Goal: Task Accomplishment & Management: Manage account settings

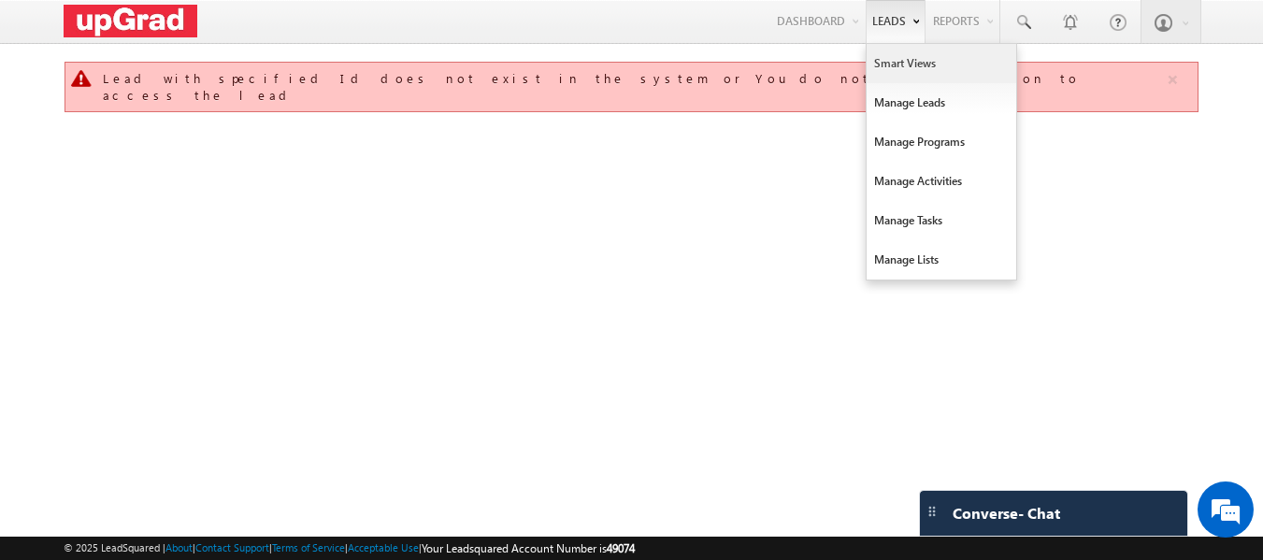
click at [918, 69] on link "Smart Views" at bounding box center [942, 63] width 150 height 39
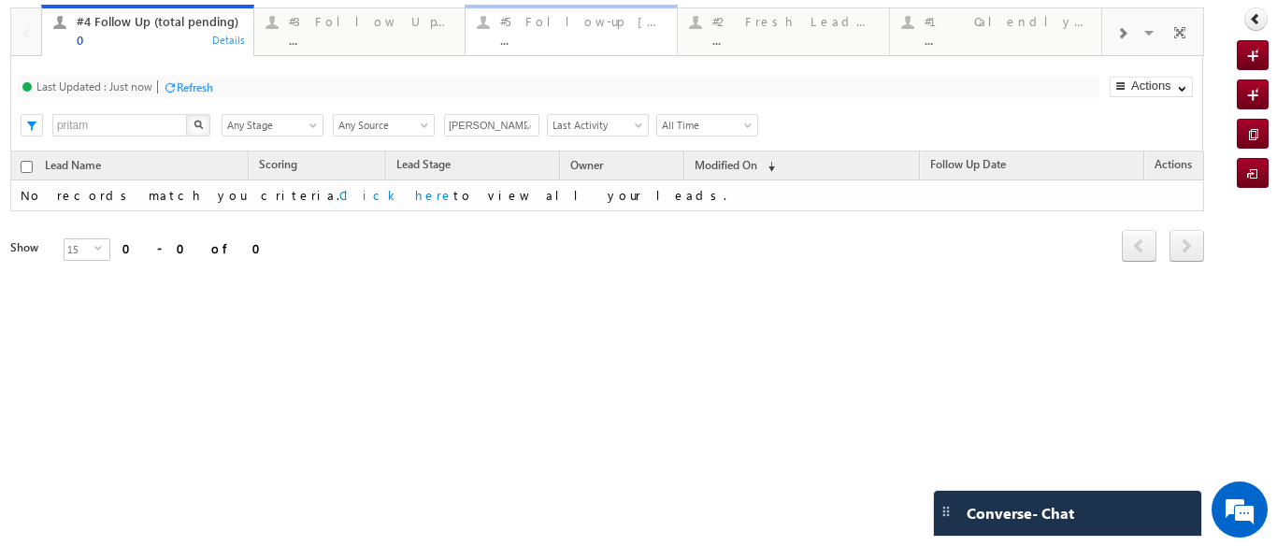
click at [535, 42] on div "..." at bounding box center [582, 40] width 165 height 14
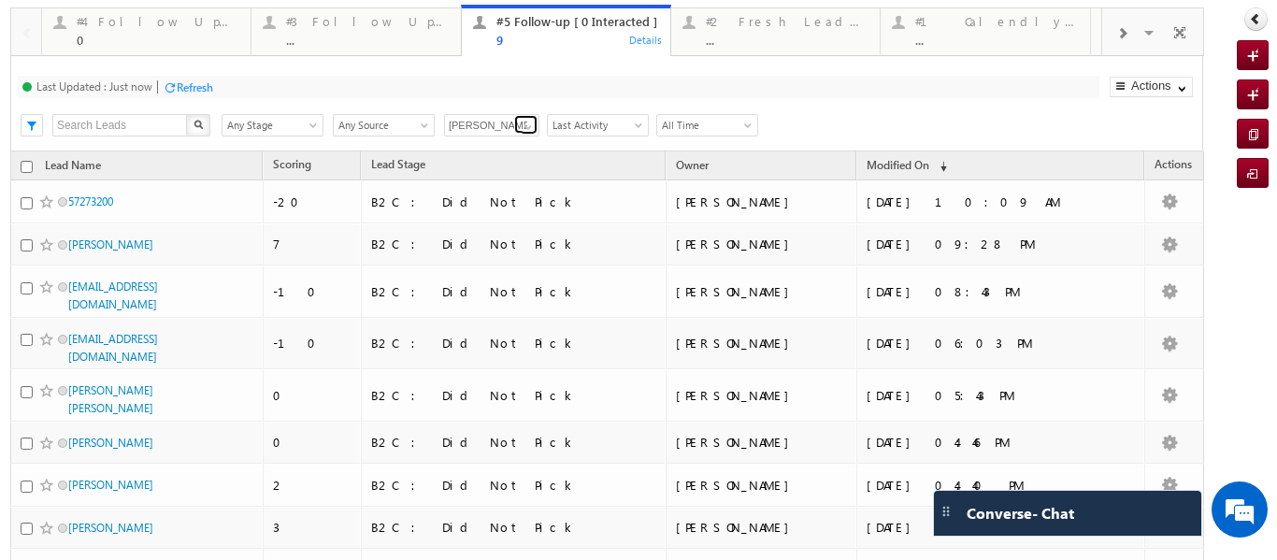
click at [525, 129] on span at bounding box center [528, 127] width 15 height 15
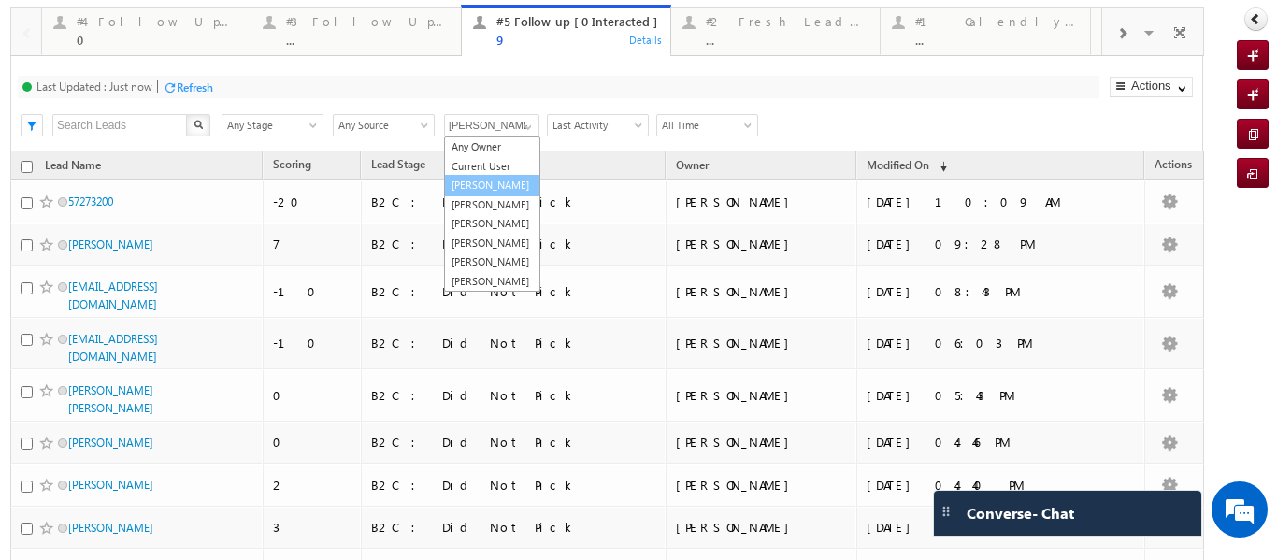
click at [473, 194] on link "[PERSON_NAME]" at bounding box center [492, 186] width 96 height 22
type input "[PERSON_NAME]"
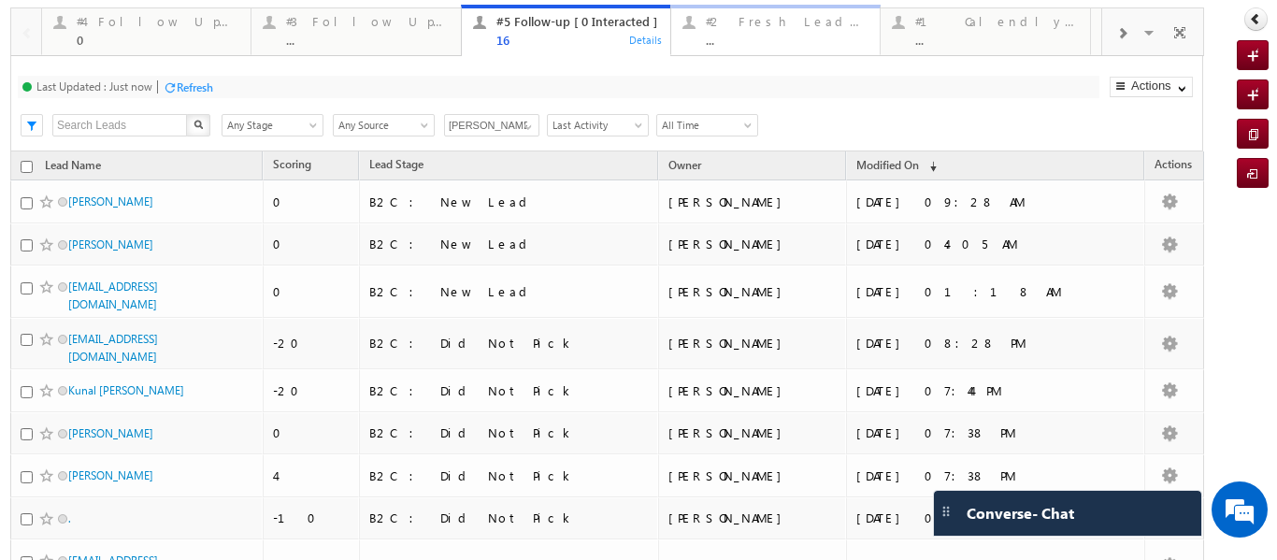
click at [722, 35] on div "..." at bounding box center [787, 40] width 163 height 14
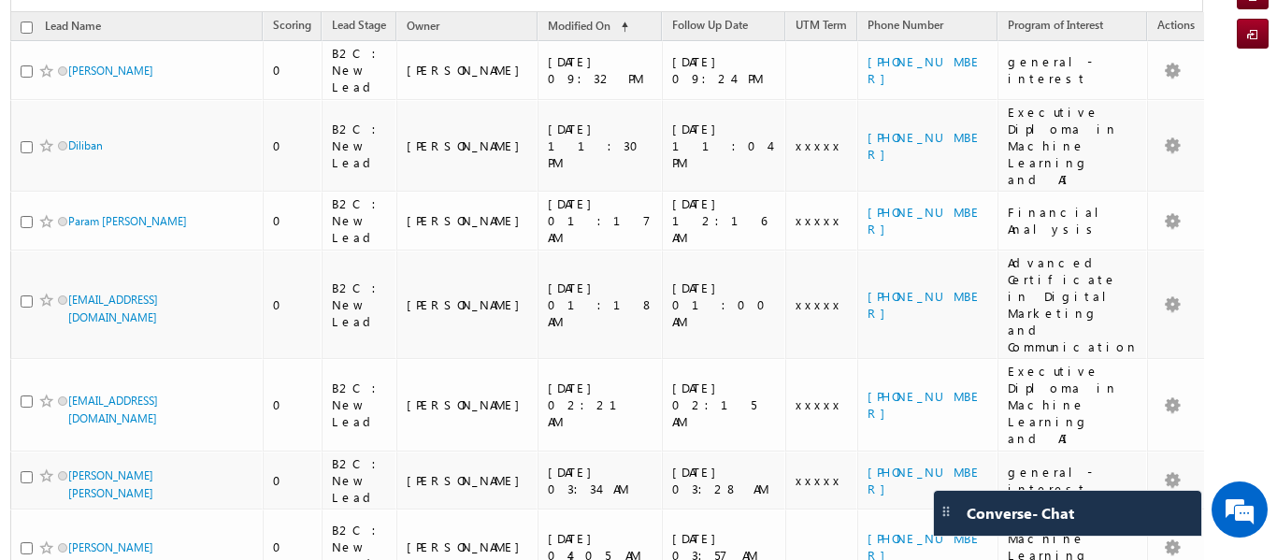
scroll to position [150, 0]
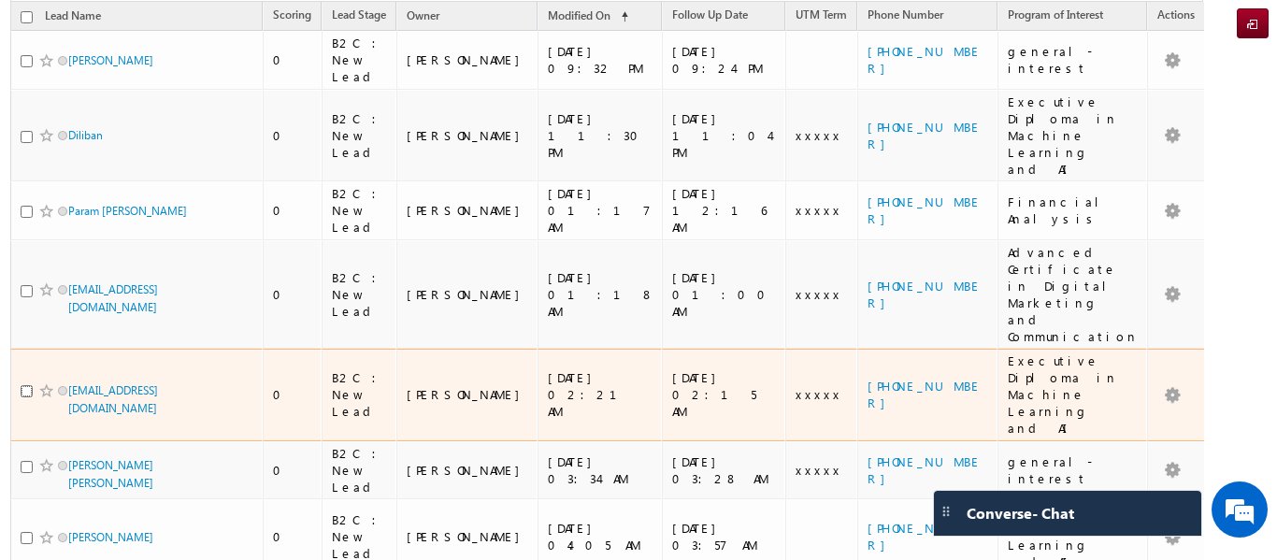
click at [21, 385] on input "checkbox" at bounding box center [27, 391] width 12 height 12
checkbox input "true"
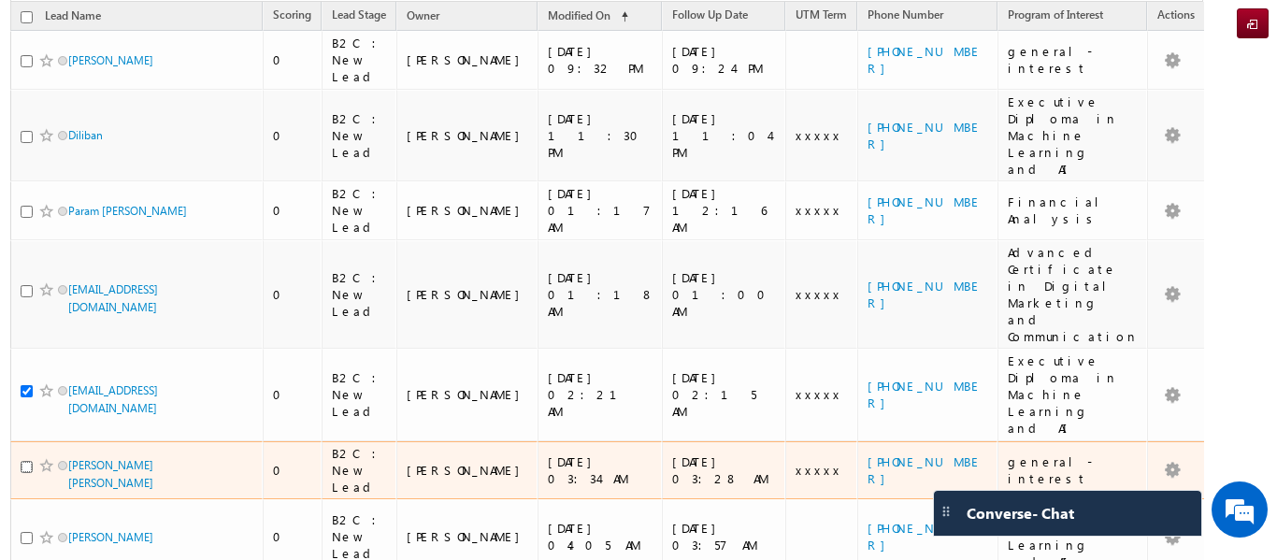
click at [23, 461] on input "checkbox" at bounding box center [27, 467] width 12 height 12
checkbox input "true"
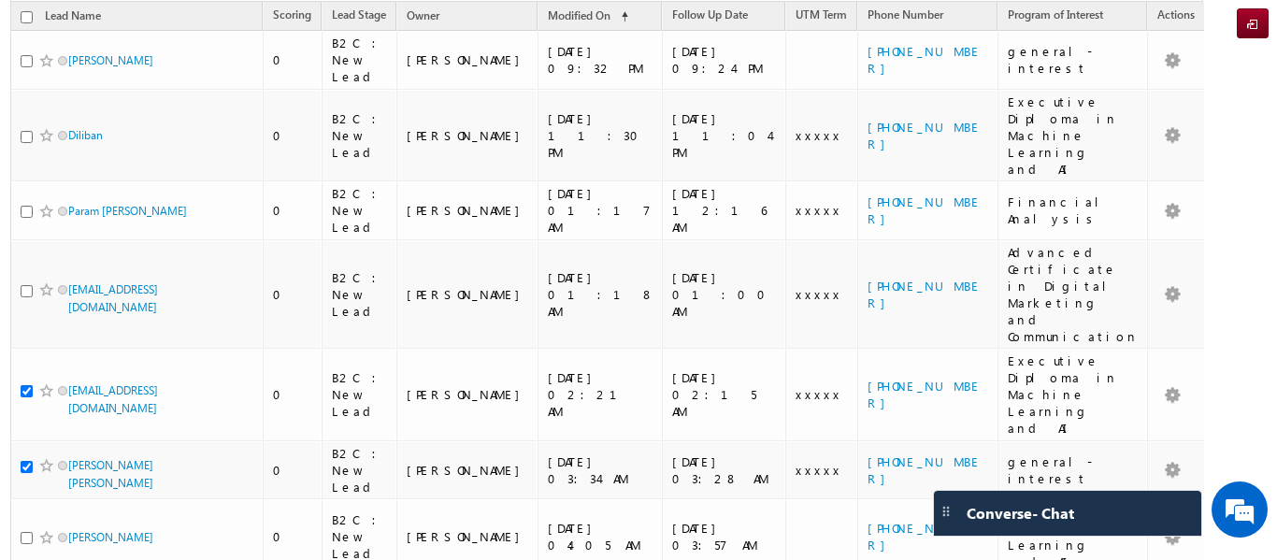
checkbox input "true"
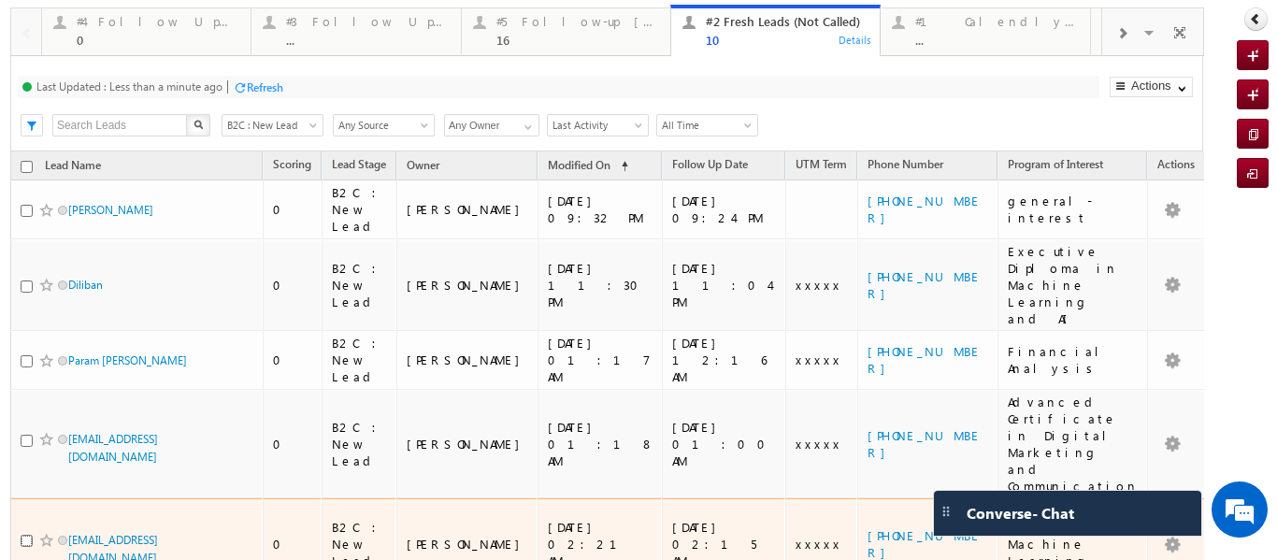
click at [25, 535] on input "checkbox" at bounding box center [27, 541] width 12 height 12
checkbox input "true"
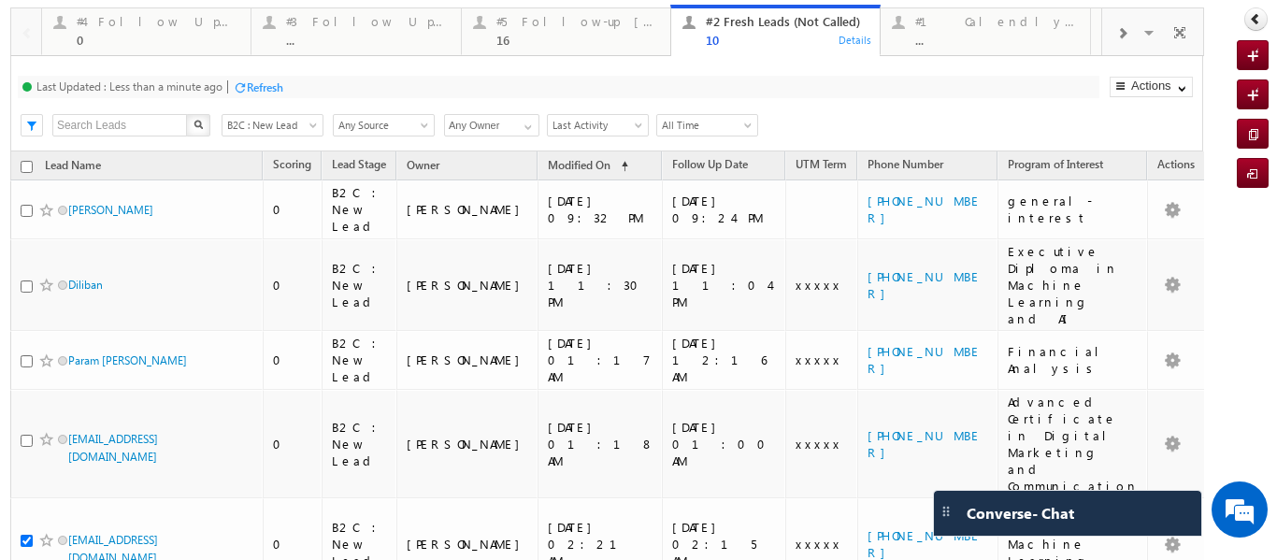
checkbox input "true"
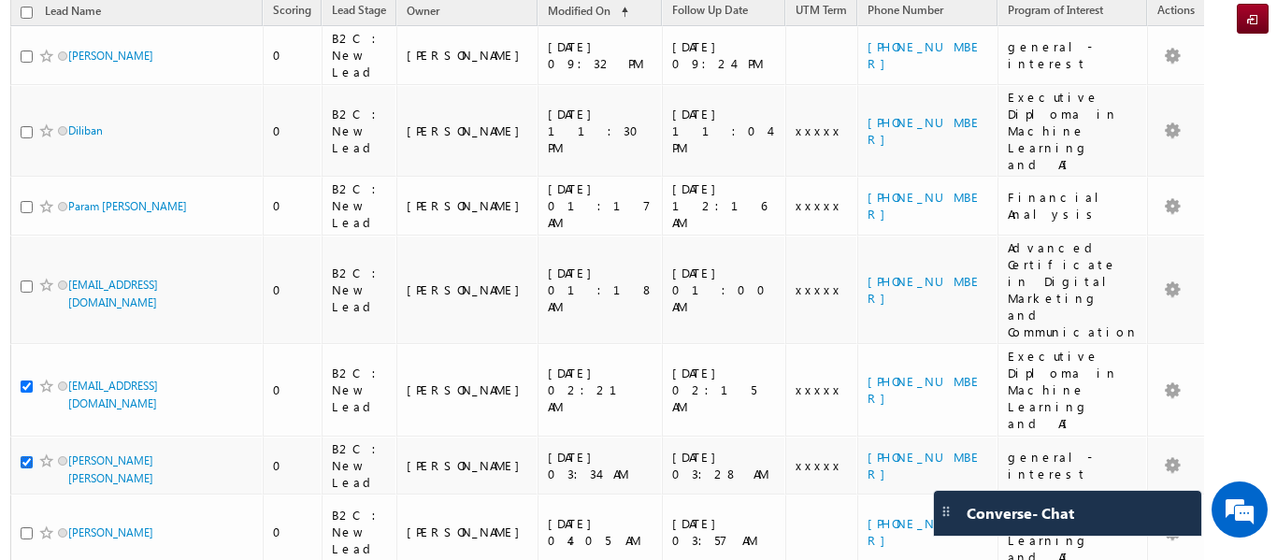
scroll to position [151, 0]
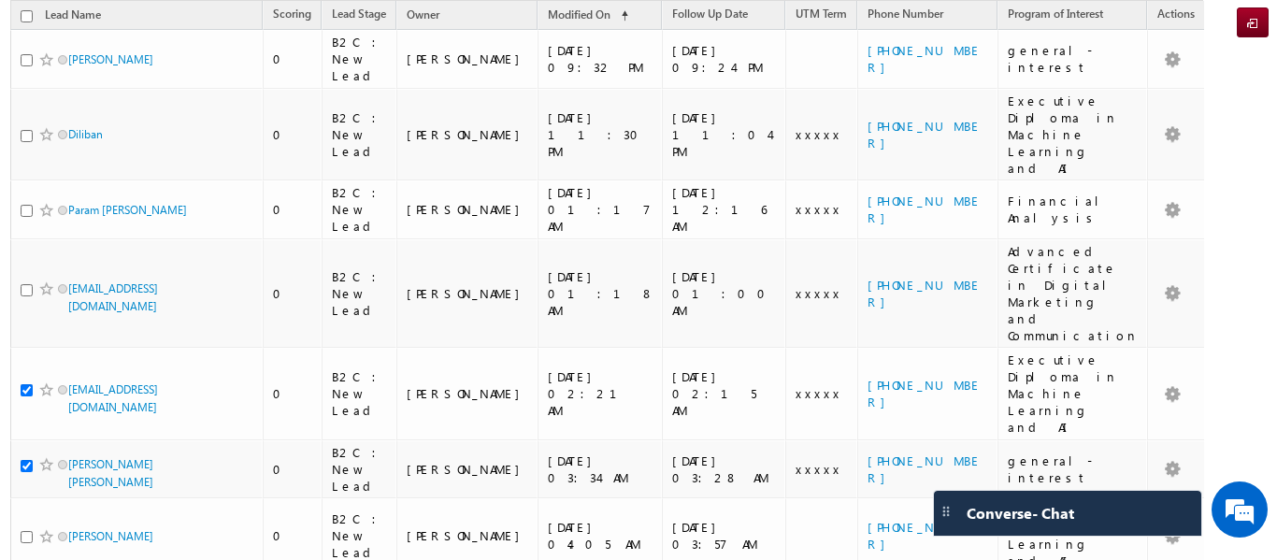
checkbox input "true"
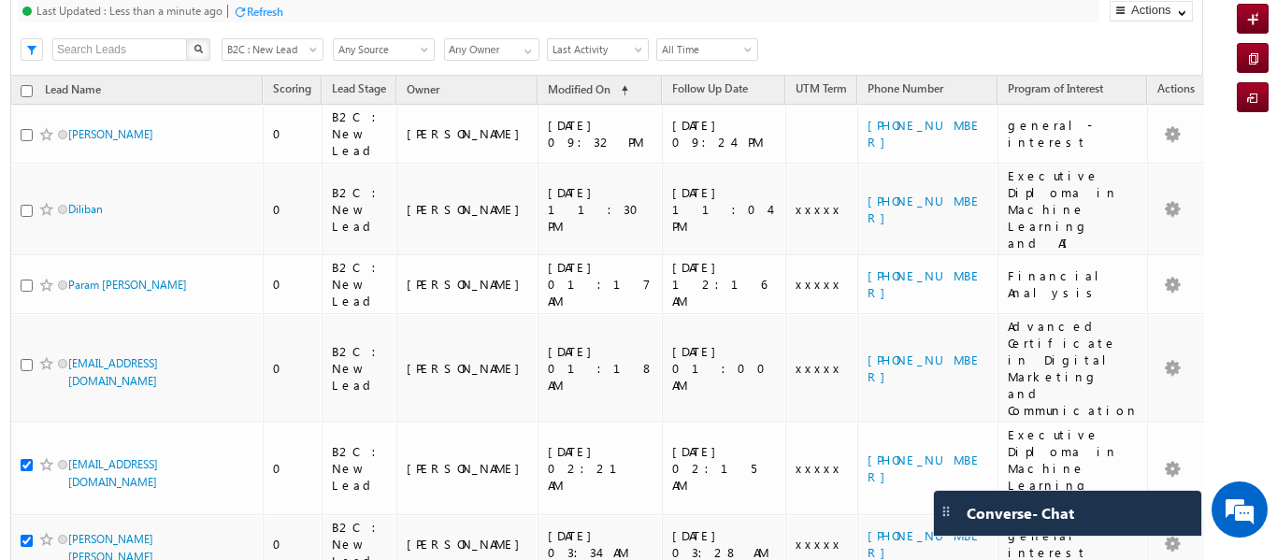
scroll to position [38, 0]
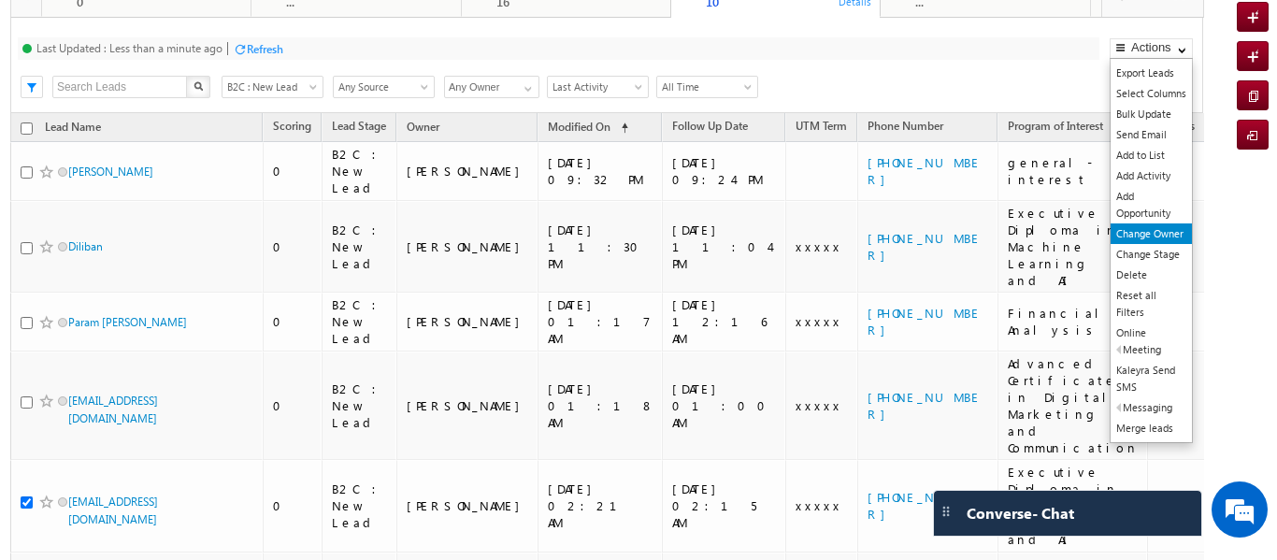
click at [1125, 225] on link "Change Owner" at bounding box center [1151, 233] width 81 height 21
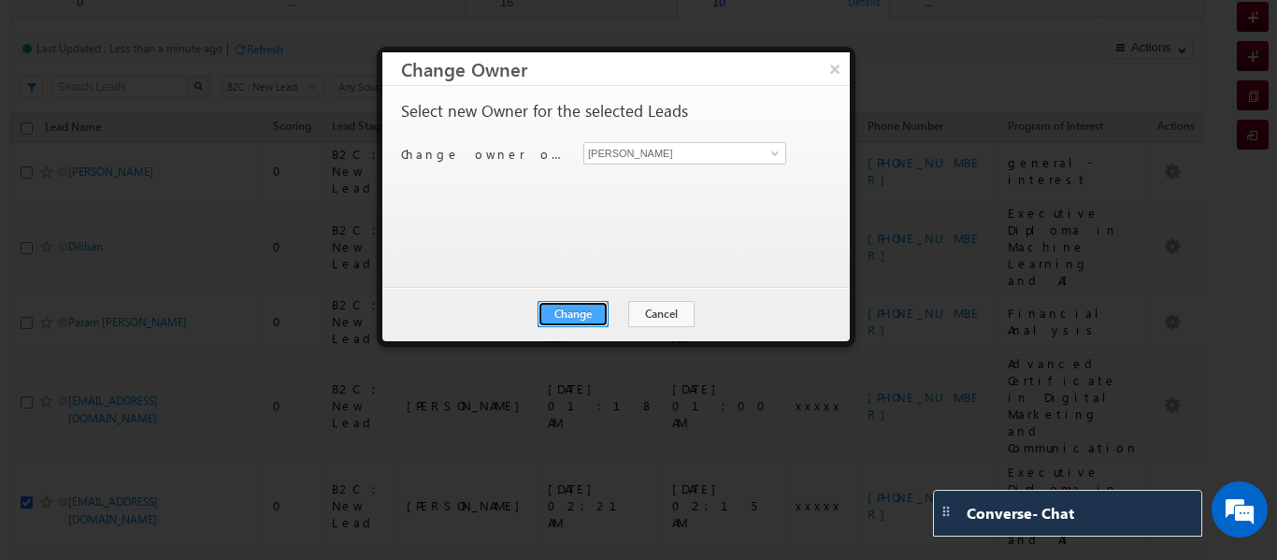
click at [579, 310] on button "Change" at bounding box center [573, 314] width 71 height 26
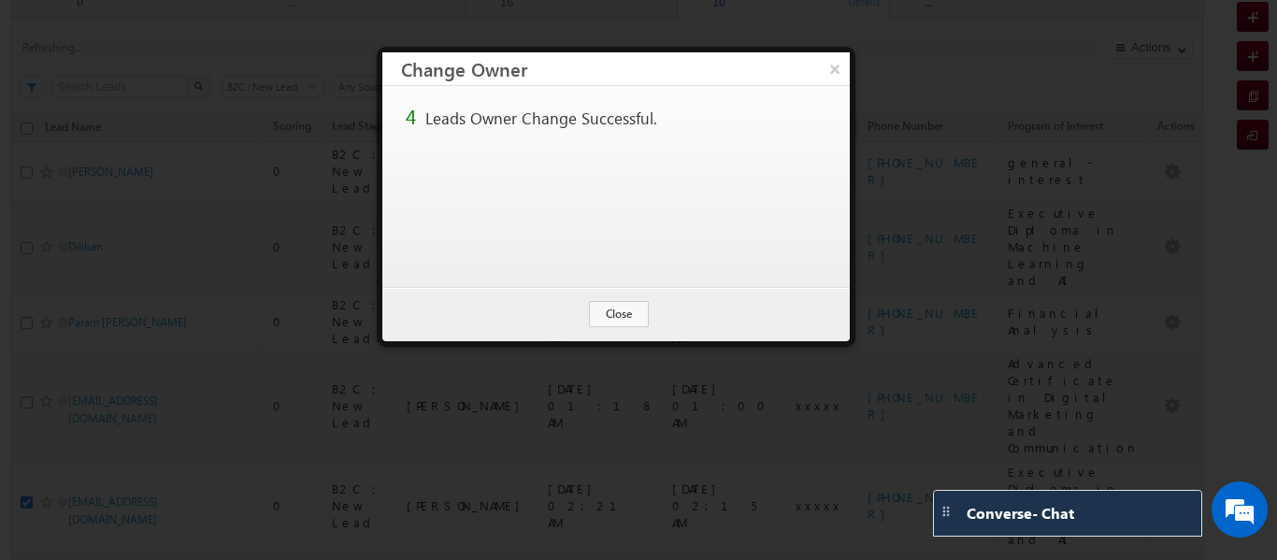
scroll to position [0, 0]
click at [833, 74] on button "×" at bounding box center [834, 68] width 31 height 33
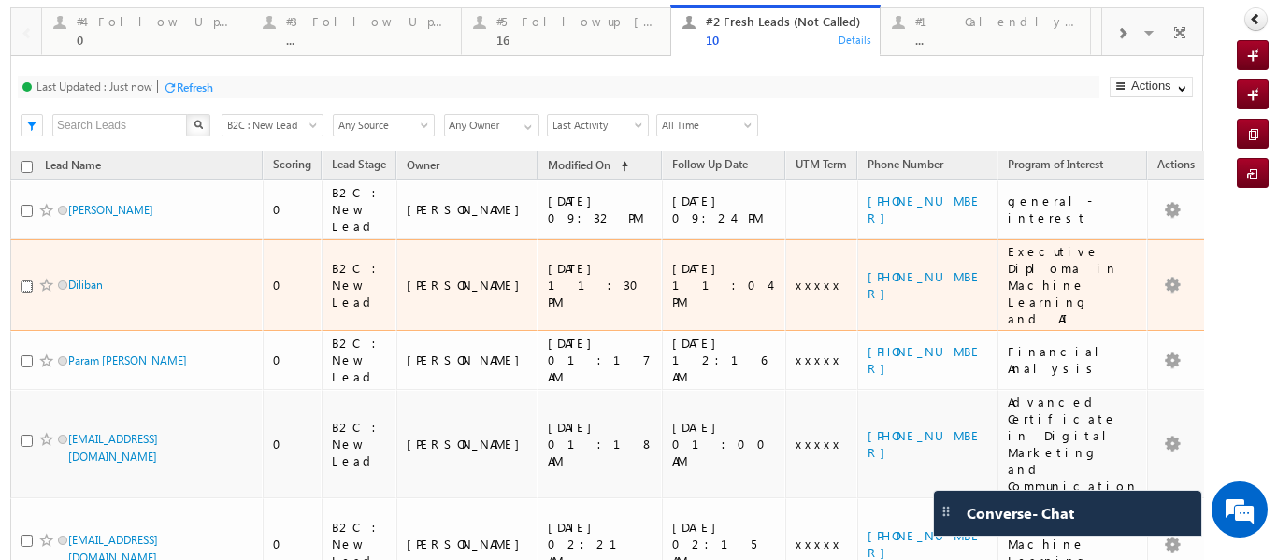
click at [24, 280] on input "checkbox" at bounding box center [27, 286] width 12 height 12
checkbox input "true"
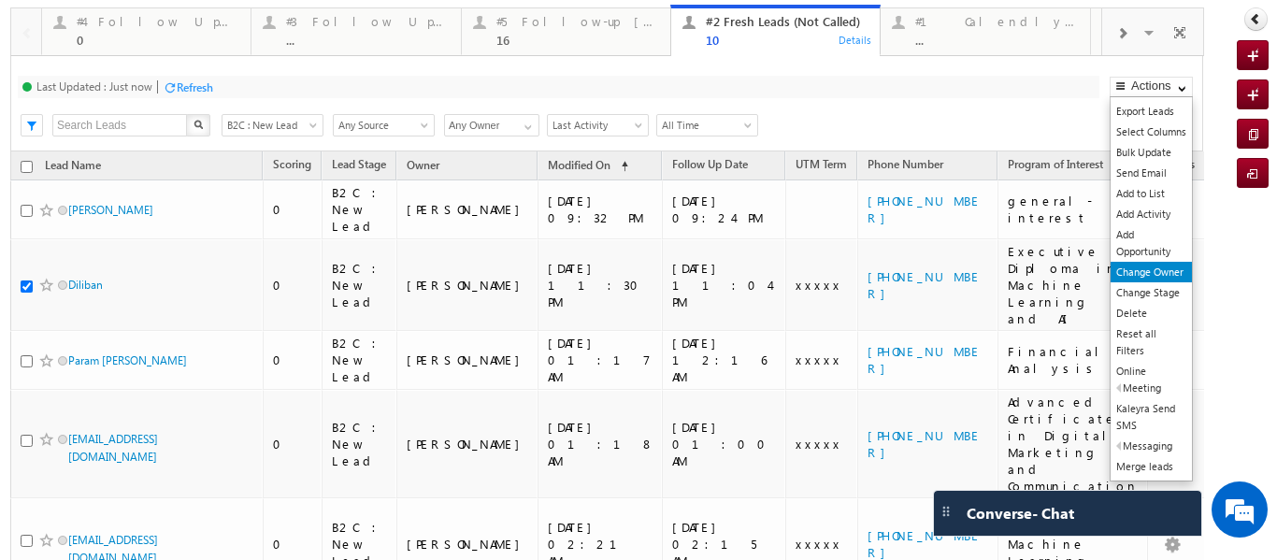
click at [1137, 266] on link "Change Owner" at bounding box center [1151, 272] width 81 height 21
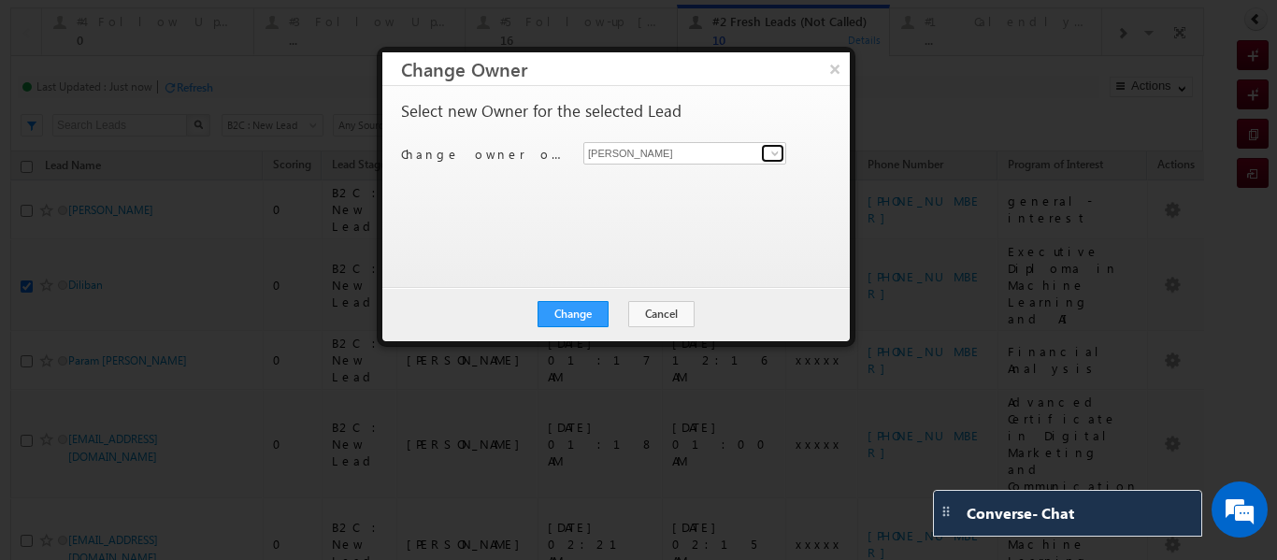
click at [769, 155] on span at bounding box center [775, 153] width 15 height 15
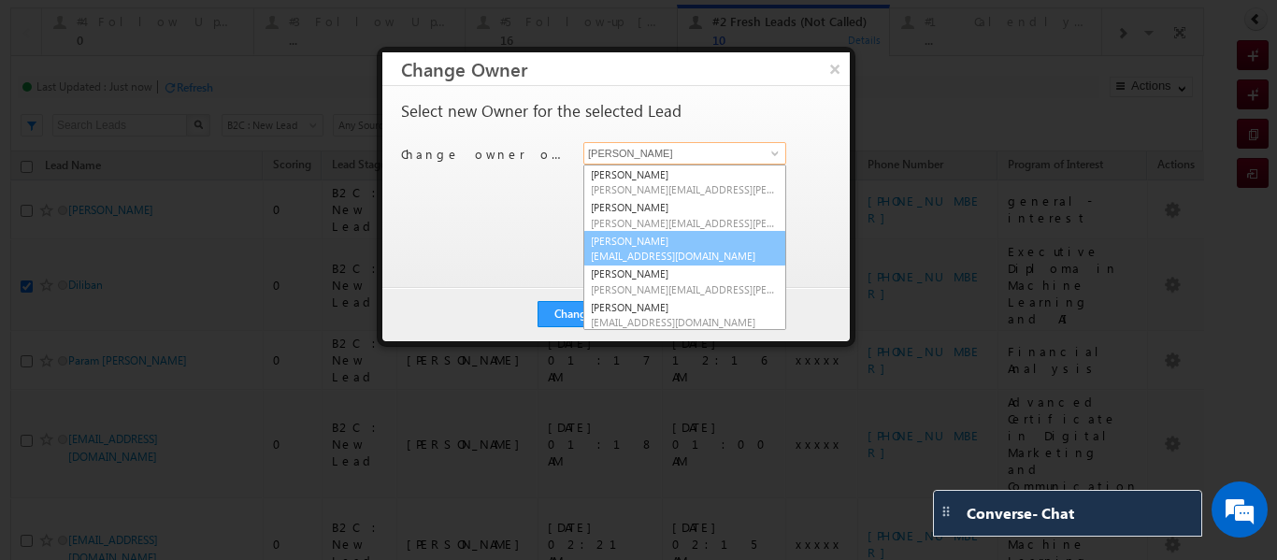
click at [636, 232] on link "[PERSON_NAME] [EMAIL_ADDRESS][DOMAIN_NAME]" at bounding box center [684, 249] width 203 height 36
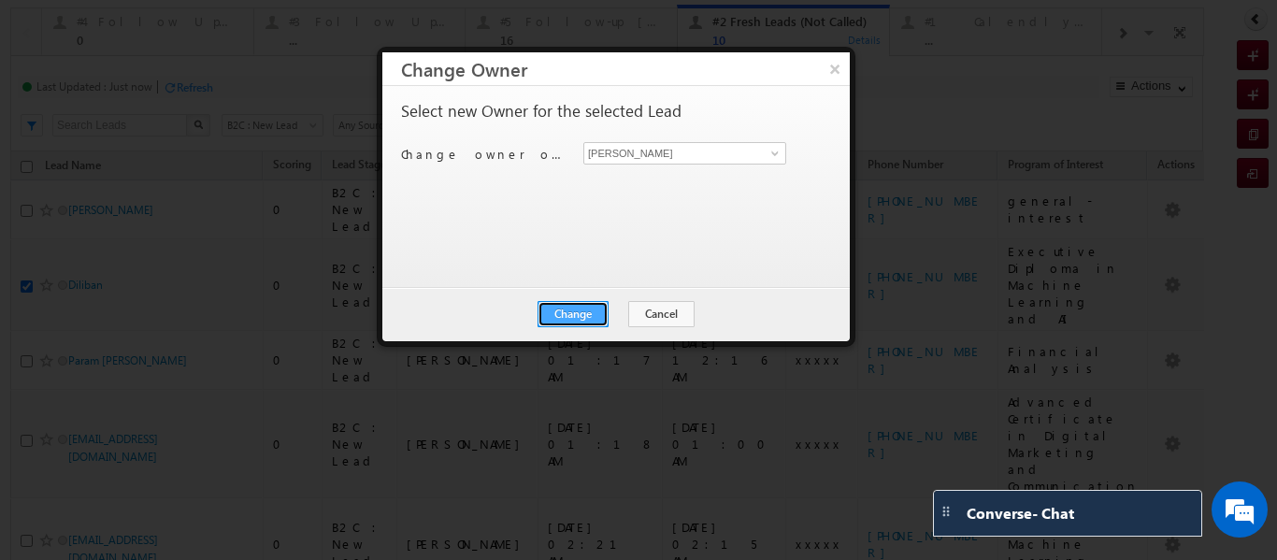
click at [560, 314] on button "Change" at bounding box center [573, 314] width 71 height 26
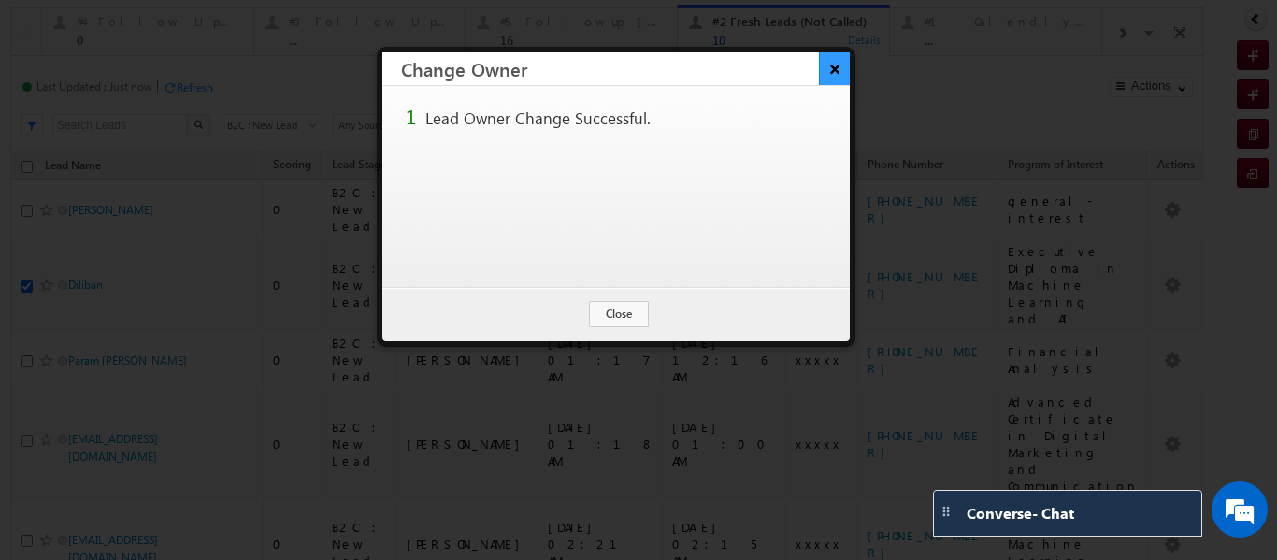
click at [827, 73] on button "×" at bounding box center [834, 68] width 31 height 33
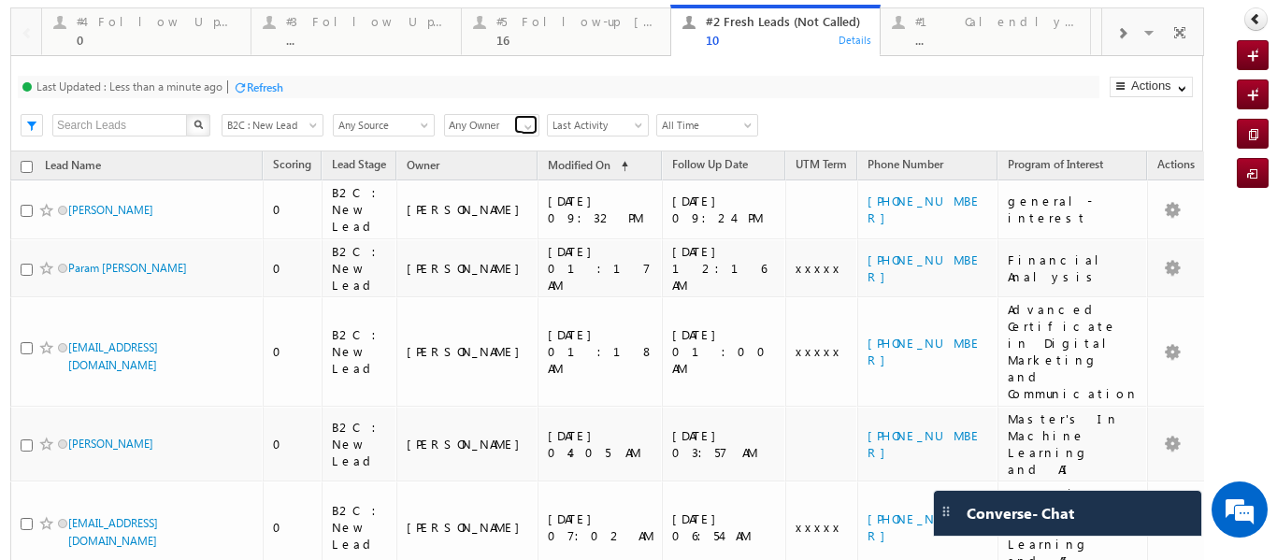
click at [525, 129] on span at bounding box center [528, 127] width 15 height 15
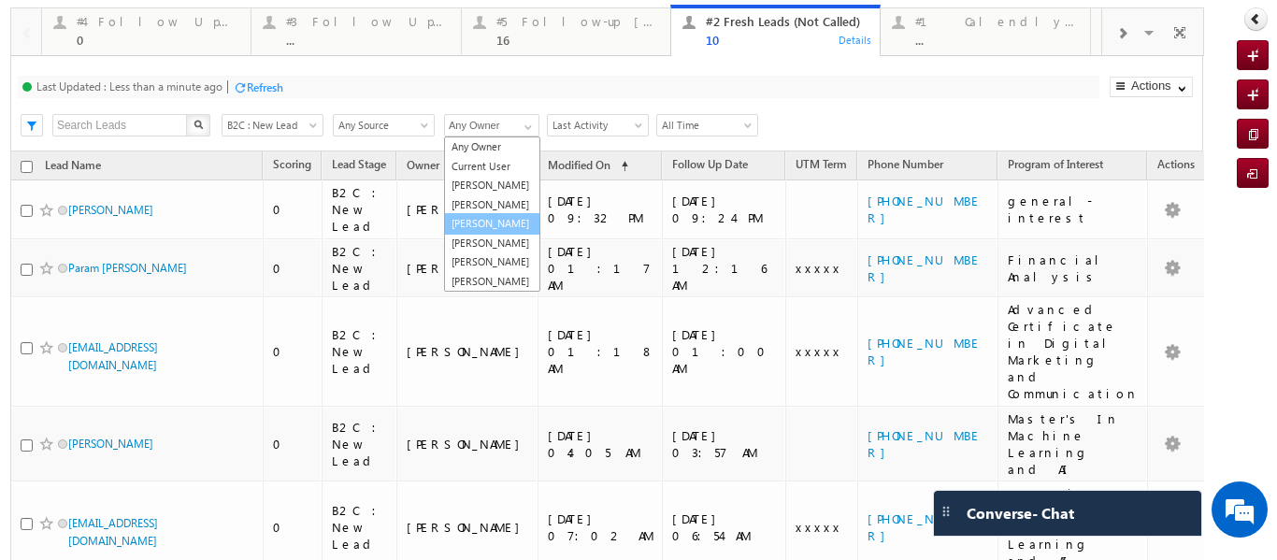
click at [487, 235] on link "[PERSON_NAME]" at bounding box center [492, 224] width 96 height 22
type input "[PERSON_NAME]"
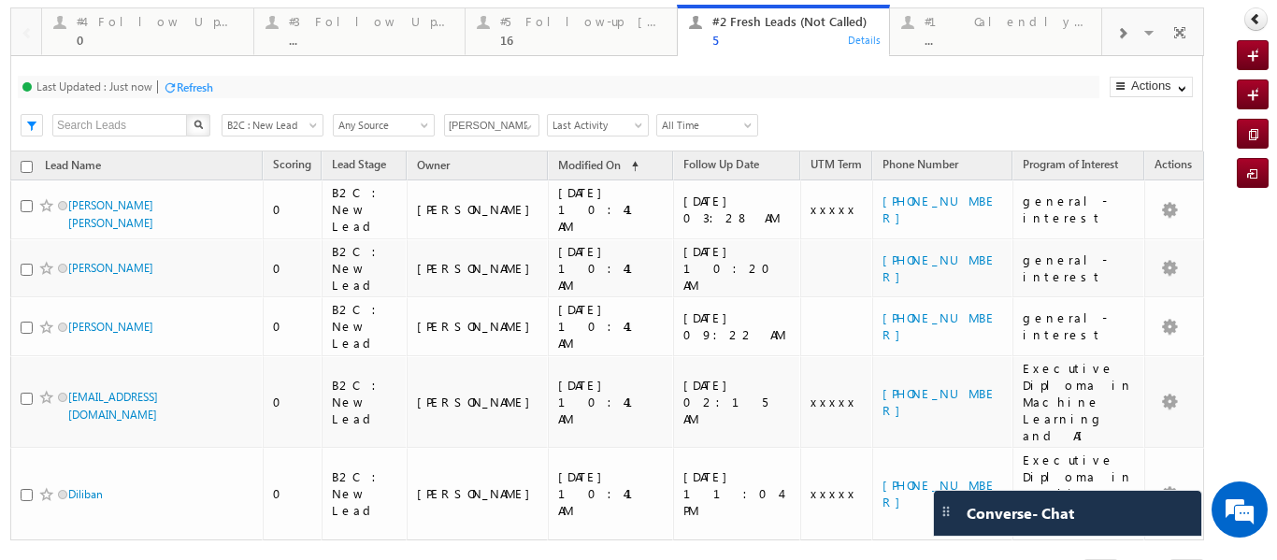
click at [29, 171] on input "checkbox" at bounding box center [27, 167] width 12 height 12
checkbox input "true"
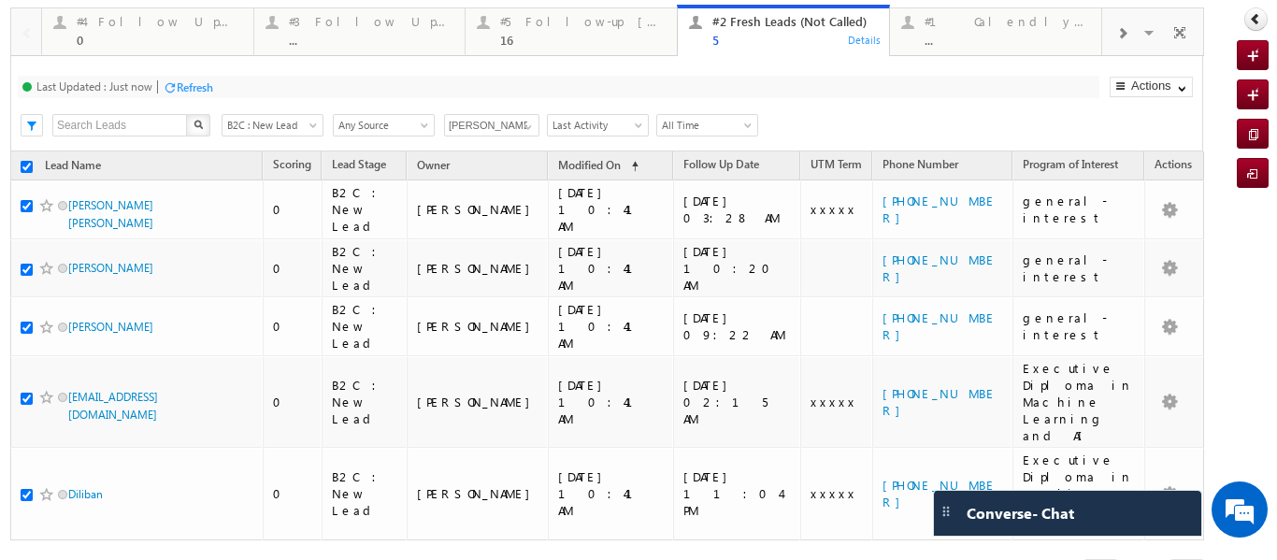
checkbox input "true"
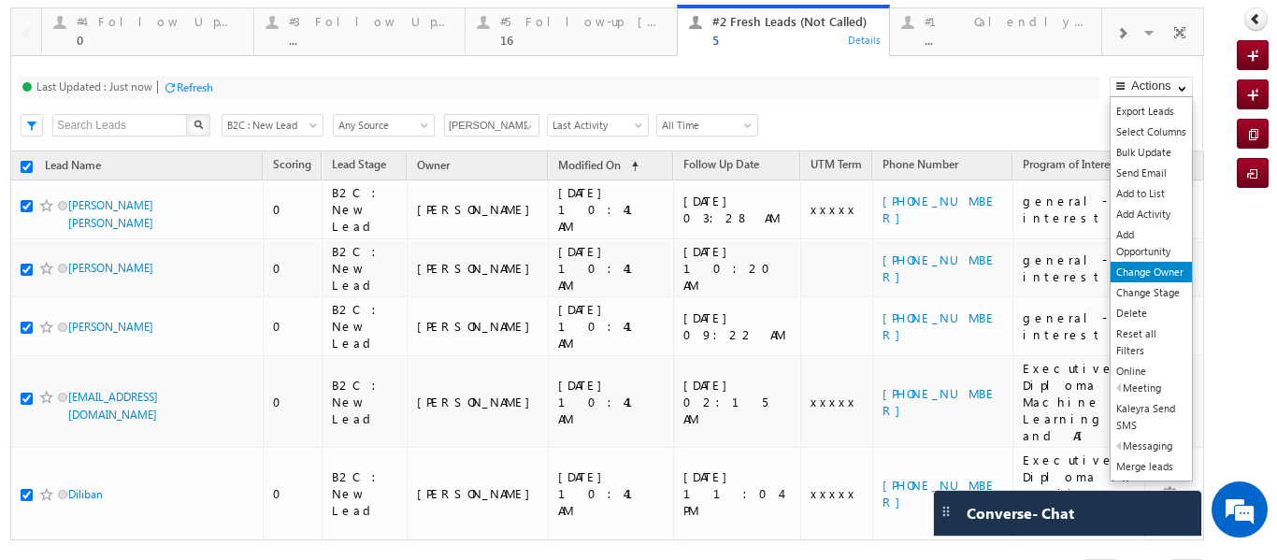
click at [1148, 272] on link "Change Owner" at bounding box center [1151, 272] width 81 height 21
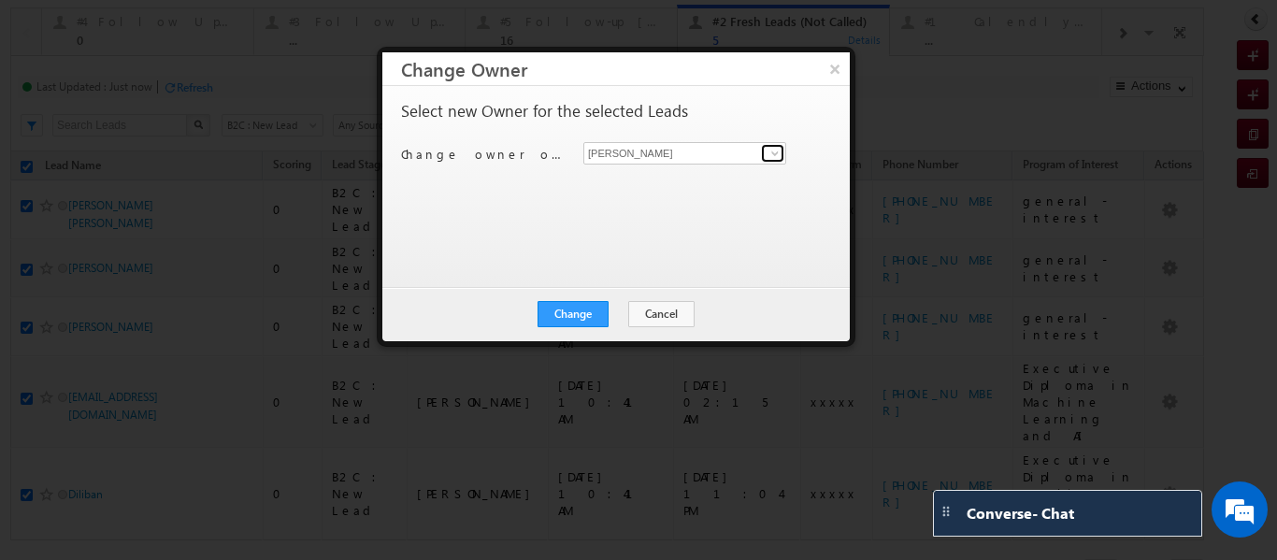
click at [771, 152] on span at bounding box center [775, 153] width 15 height 15
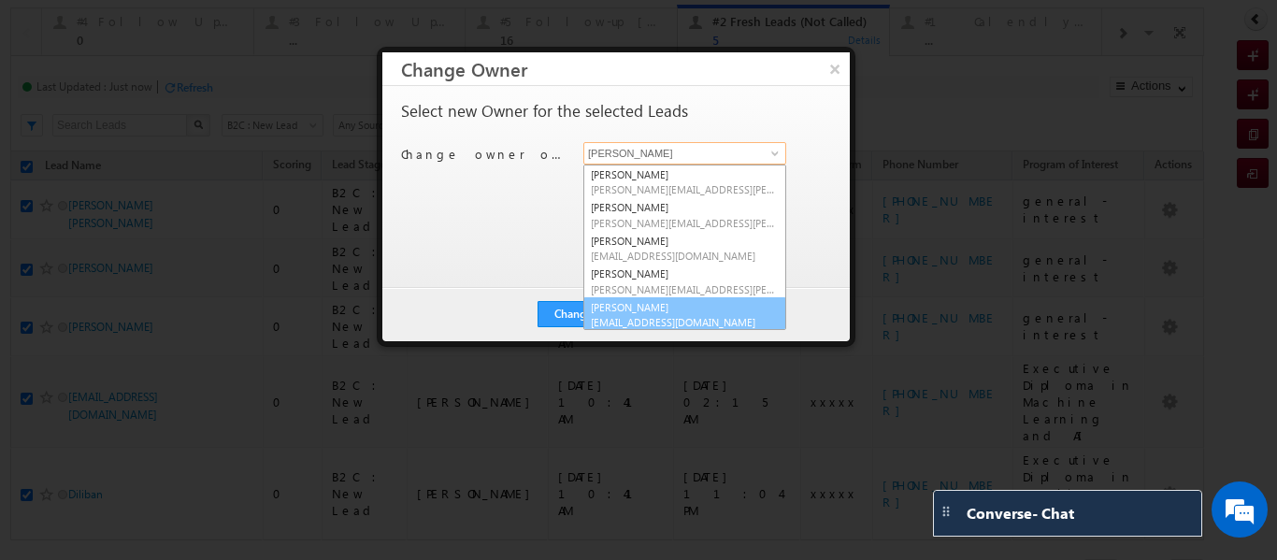
scroll to position [5, 0]
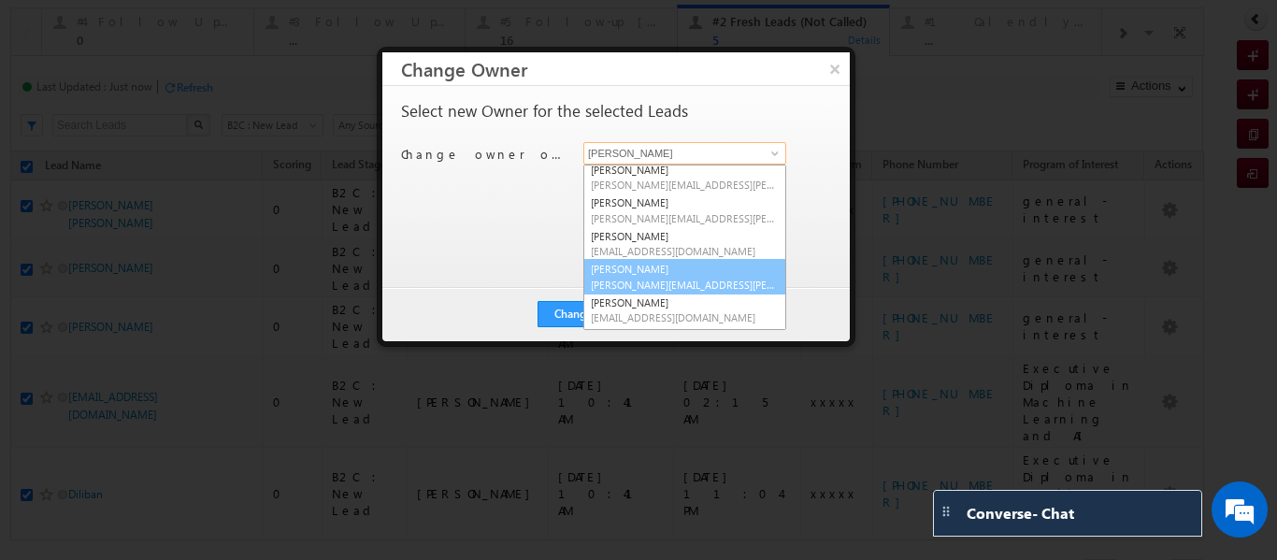
click at [684, 279] on span "[PERSON_NAME][EMAIL_ADDRESS][PERSON_NAME][DOMAIN_NAME]" at bounding box center [685, 285] width 188 height 14
type input "[PERSON_NAME]"
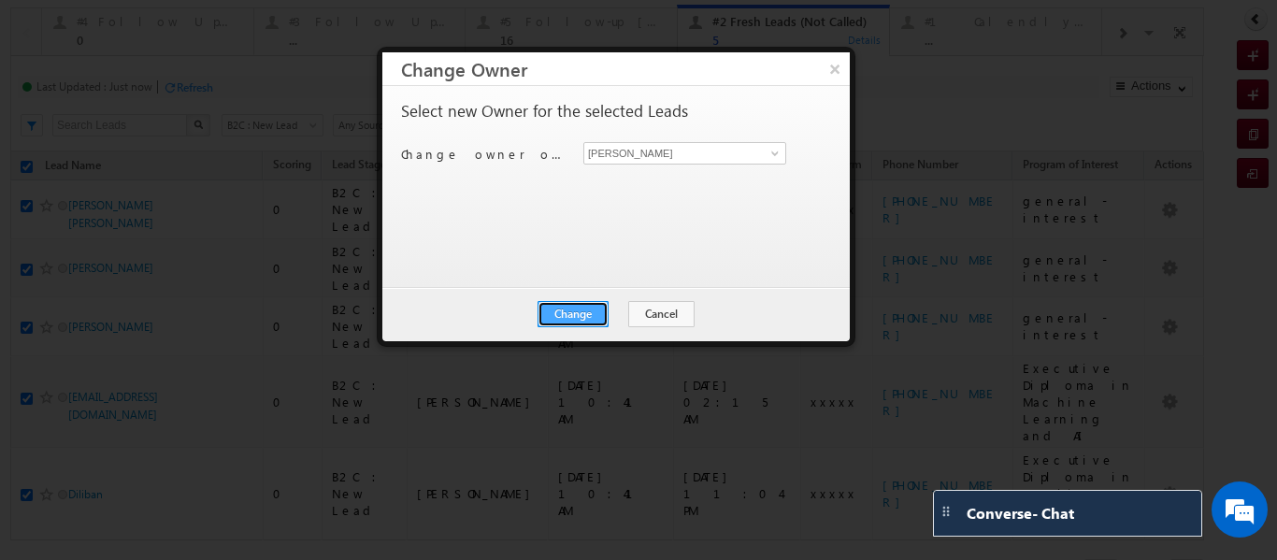
click at [578, 319] on button "Change" at bounding box center [573, 314] width 71 height 26
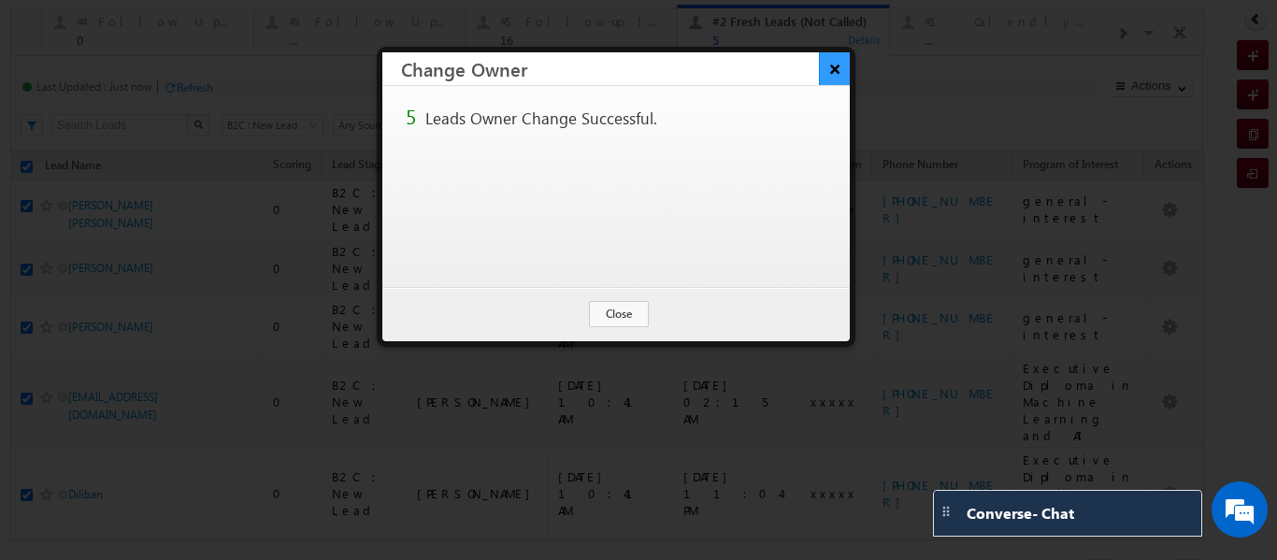
click at [832, 68] on button "×" at bounding box center [834, 68] width 31 height 33
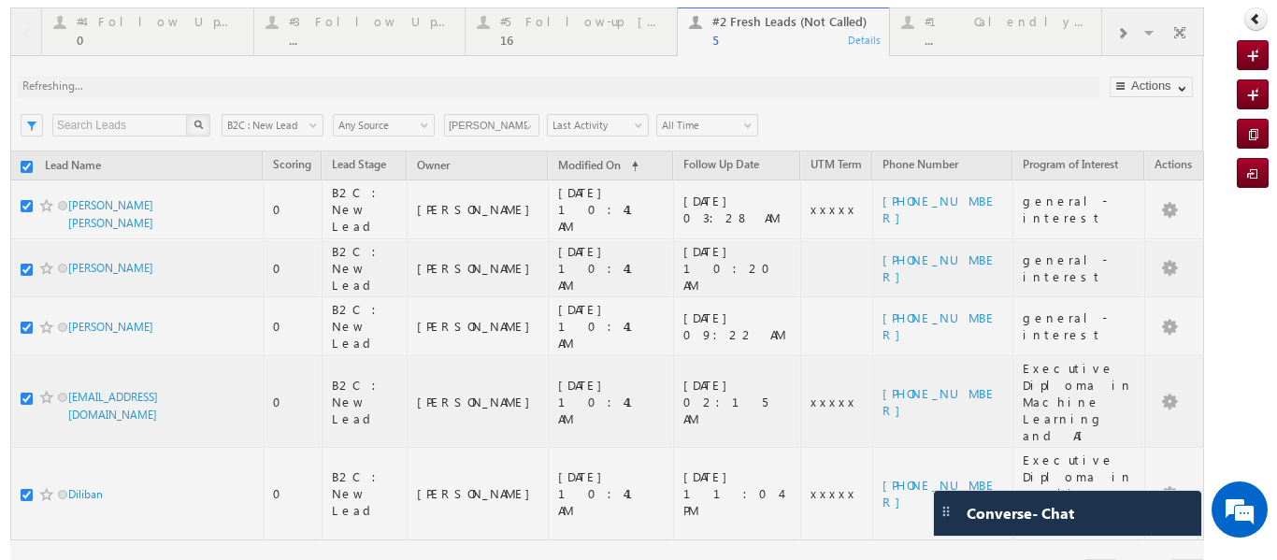
checkbox input "false"
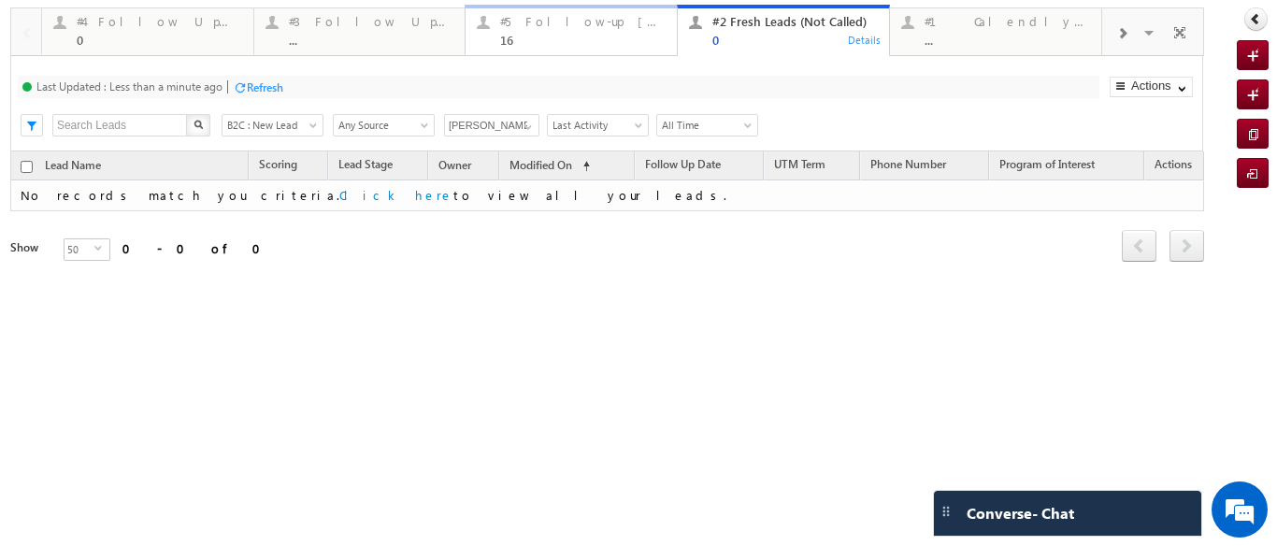
click at [542, 35] on div "16" at bounding box center [582, 40] width 165 height 14
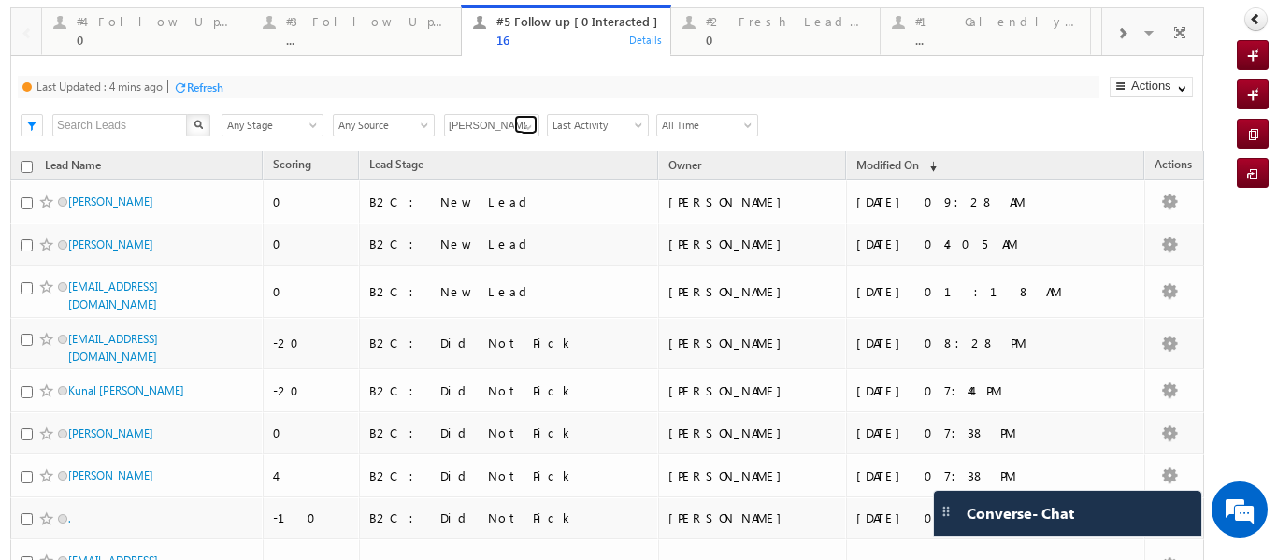
click at [530, 120] on span at bounding box center [528, 127] width 15 height 15
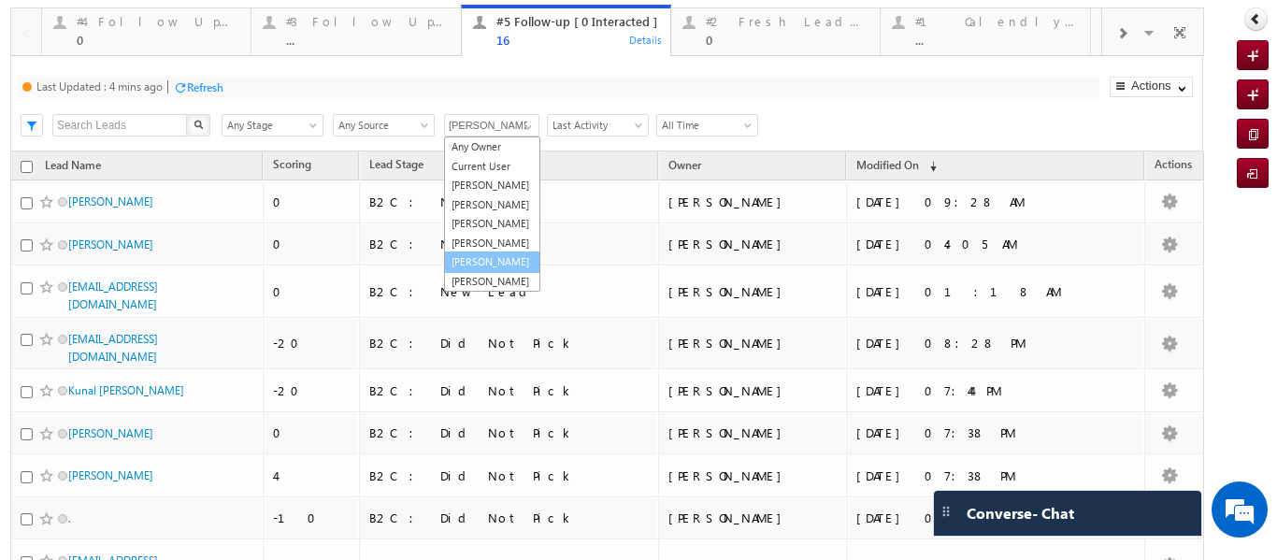
scroll to position [51, 0]
click at [475, 251] on link "[PERSON_NAME]" at bounding box center [492, 262] width 96 height 22
type input "[PERSON_NAME]"
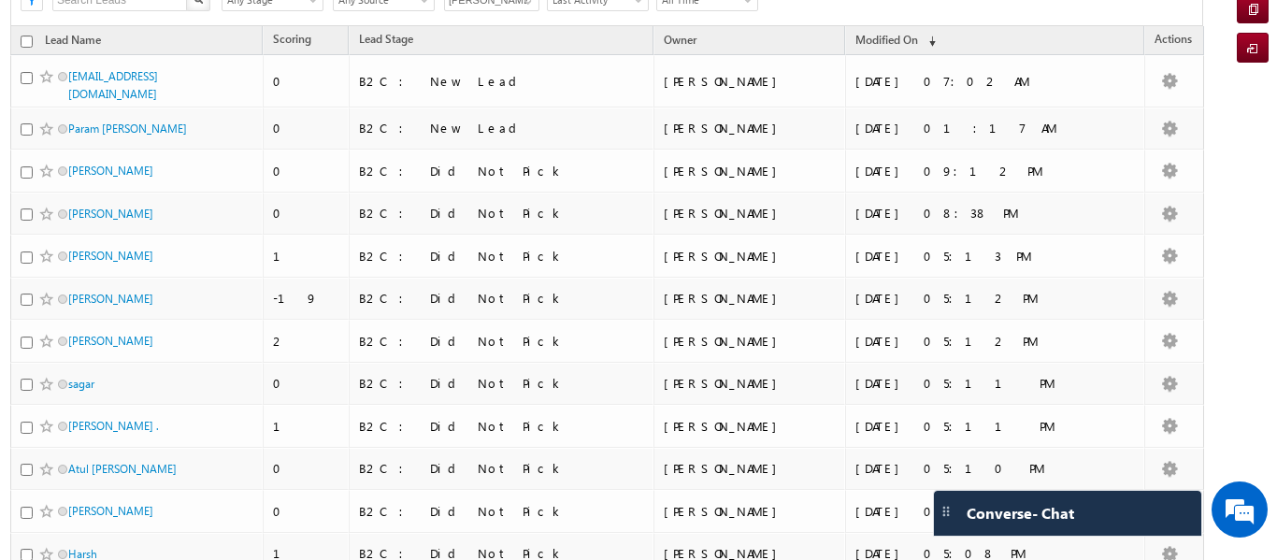
scroll to position [124, 0]
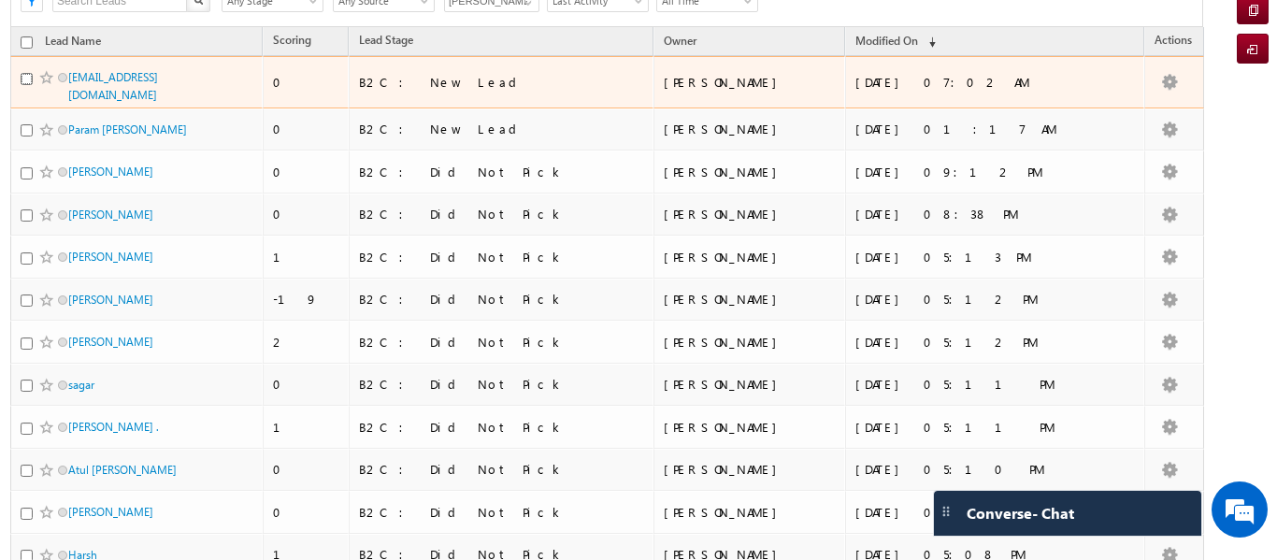
click at [23, 79] on input "checkbox" at bounding box center [27, 79] width 12 height 12
checkbox input "true"
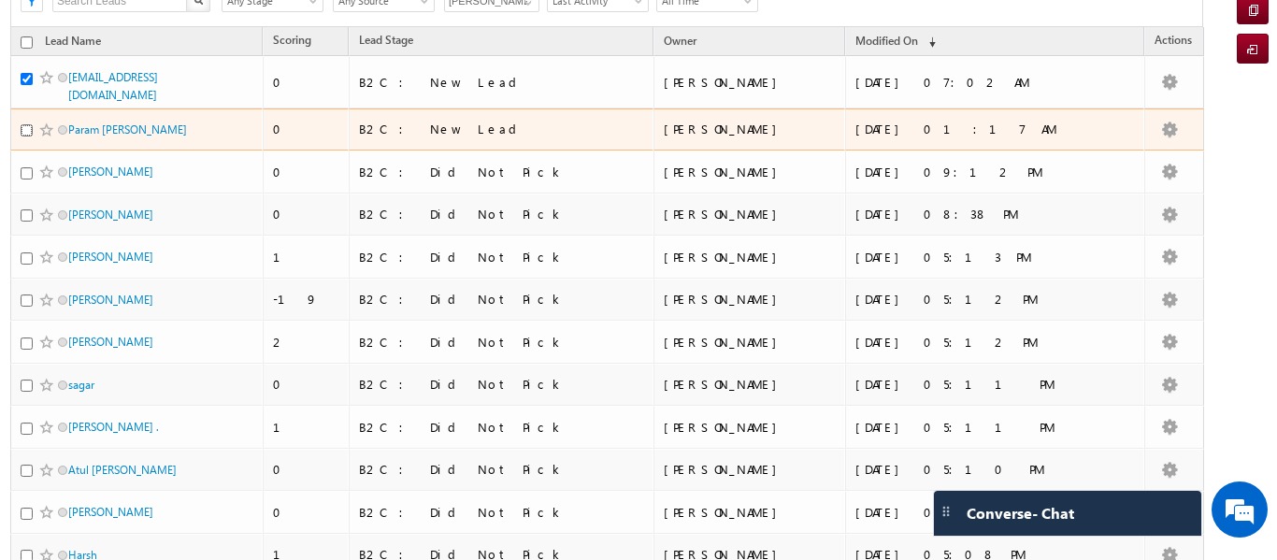
click at [28, 137] on input "checkbox" at bounding box center [27, 130] width 12 height 12
checkbox input "true"
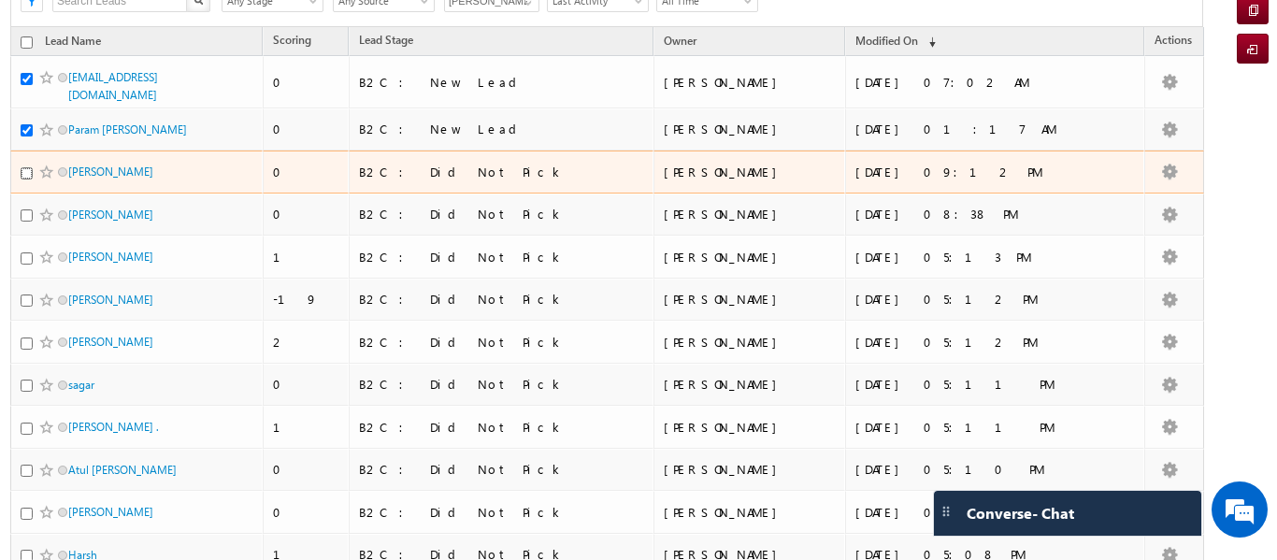
click at [30, 180] on input "checkbox" at bounding box center [27, 173] width 12 height 12
checkbox input "true"
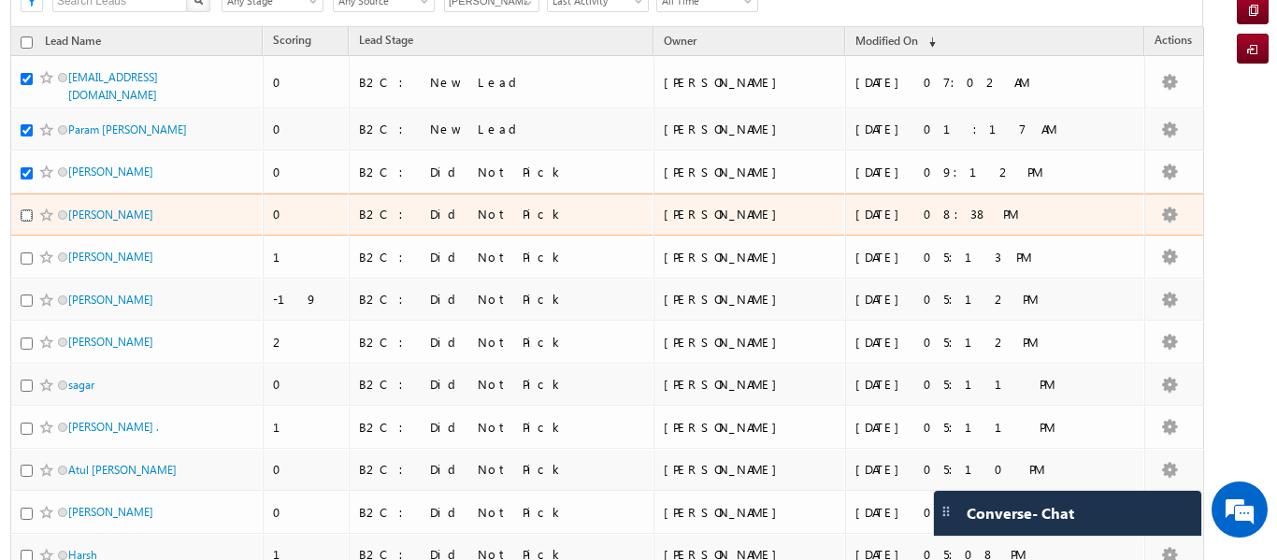
click at [30, 222] on input "checkbox" at bounding box center [27, 215] width 12 height 12
checkbox input "true"
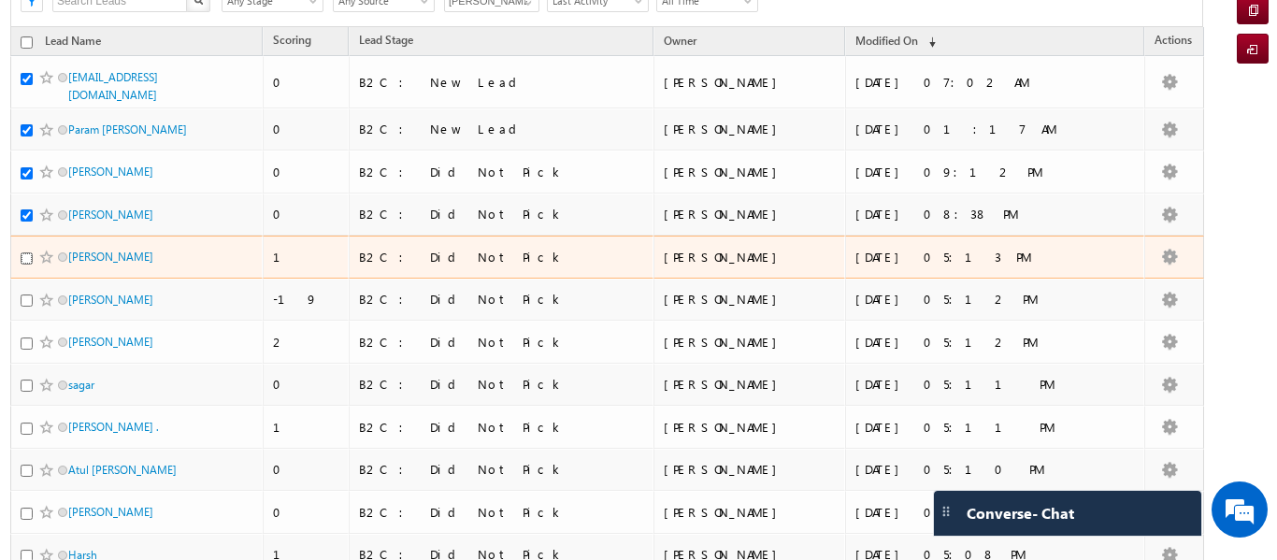
click at [28, 265] on input "checkbox" at bounding box center [27, 258] width 12 height 12
checkbox input "true"
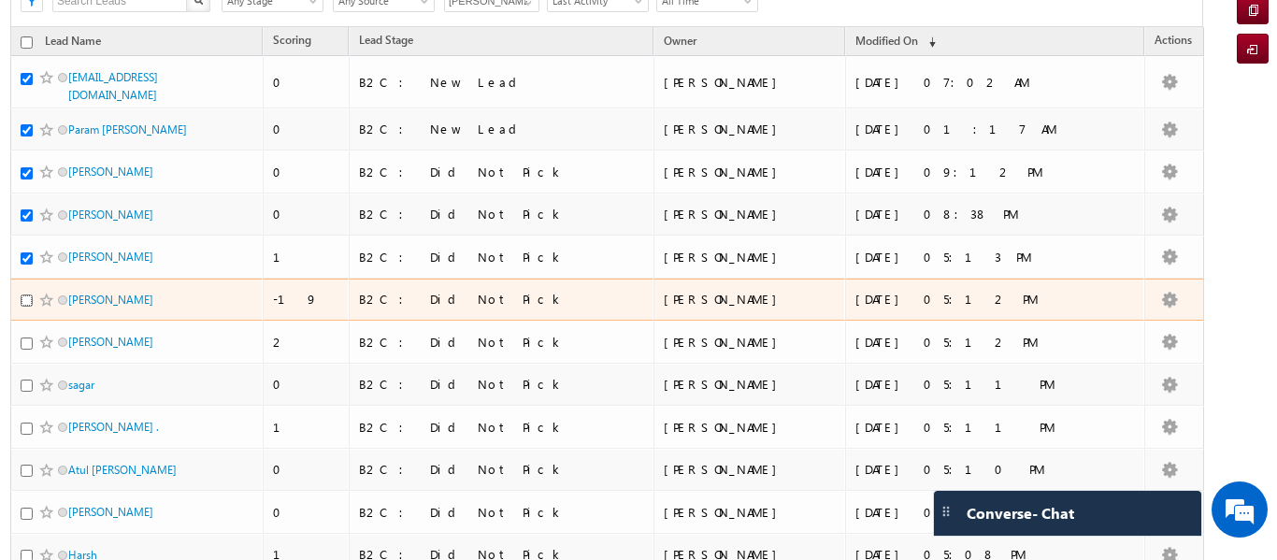
click at [28, 307] on input "checkbox" at bounding box center [27, 301] width 12 height 12
checkbox input "true"
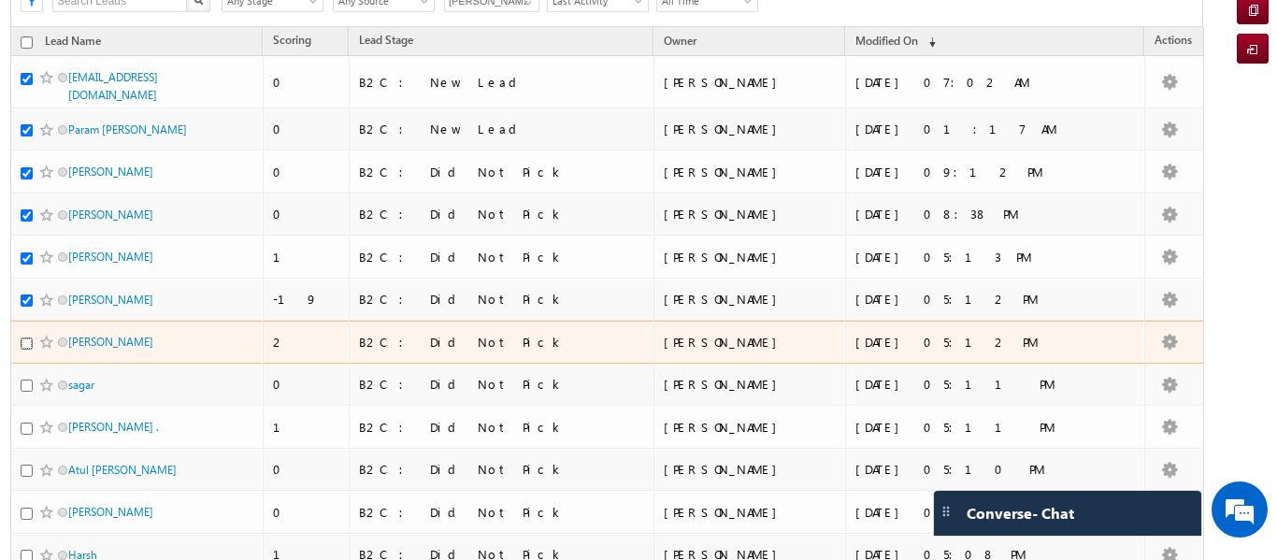
click at [27, 350] on input "checkbox" at bounding box center [27, 344] width 12 height 12
checkbox input "true"
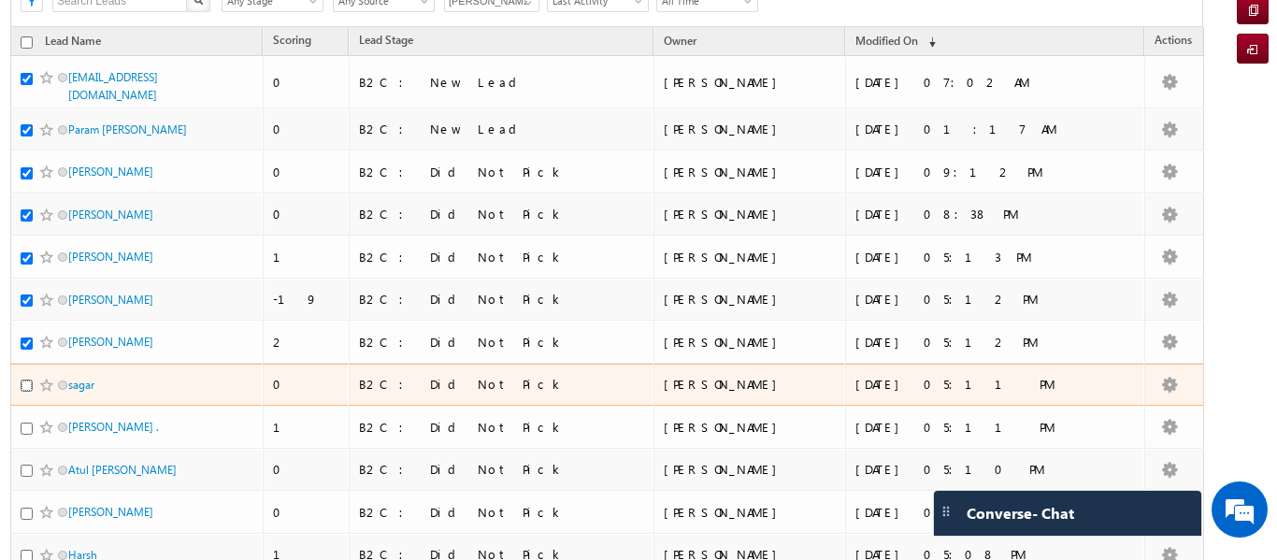
click at [27, 392] on input "checkbox" at bounding box center [27, 386] width 12 height 12
checkbox input "true"
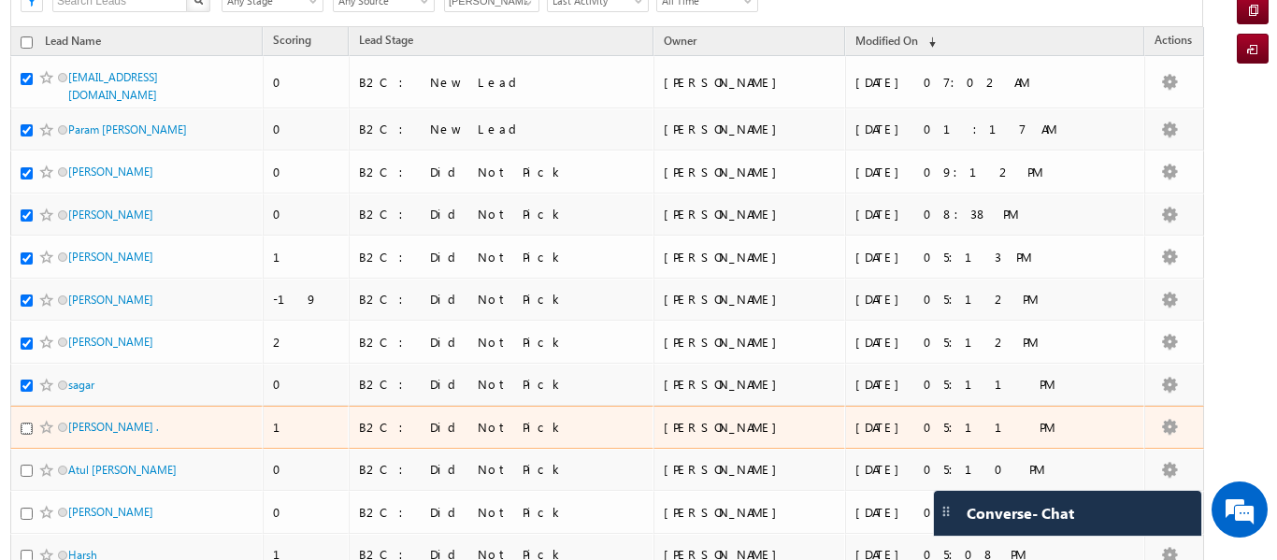
click at [31, 435] on input "checkbox" at bounding box center [27, 429] width 12 height 12
checkbox input "true"
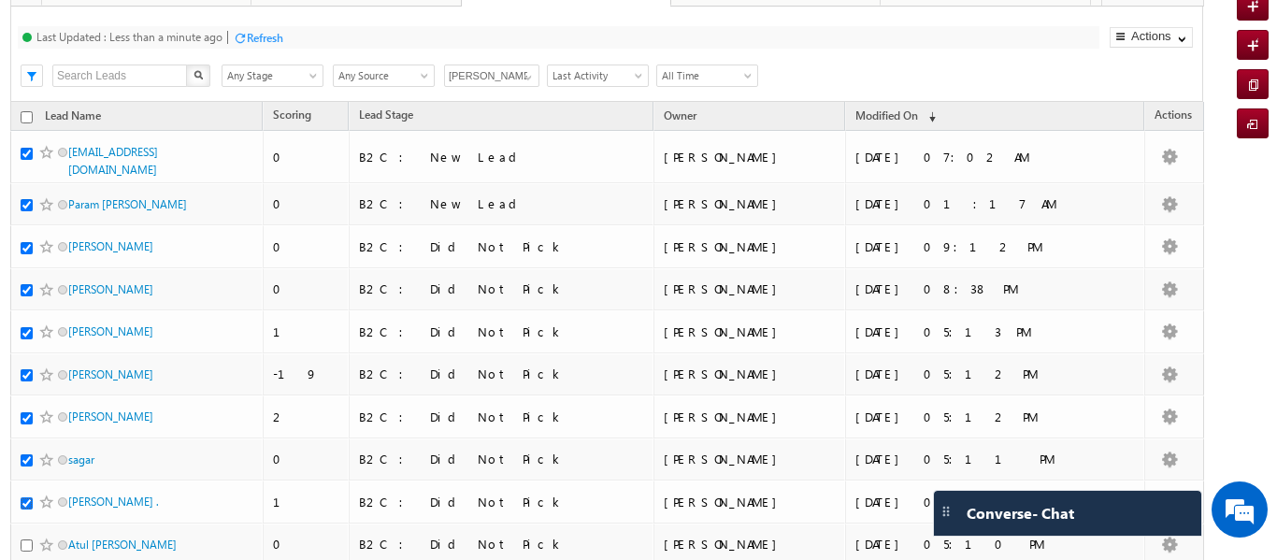
scroll to position [12, 0]
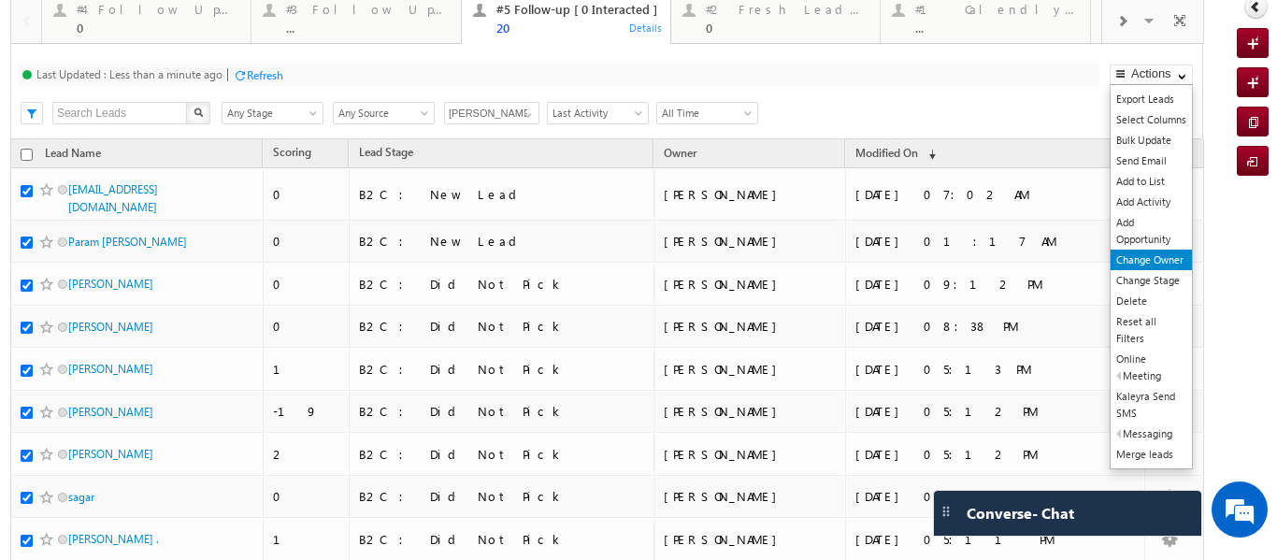
click at [1131, 261] on link "Change Owner" at bounding box center [1151, 260] width 81 height 21
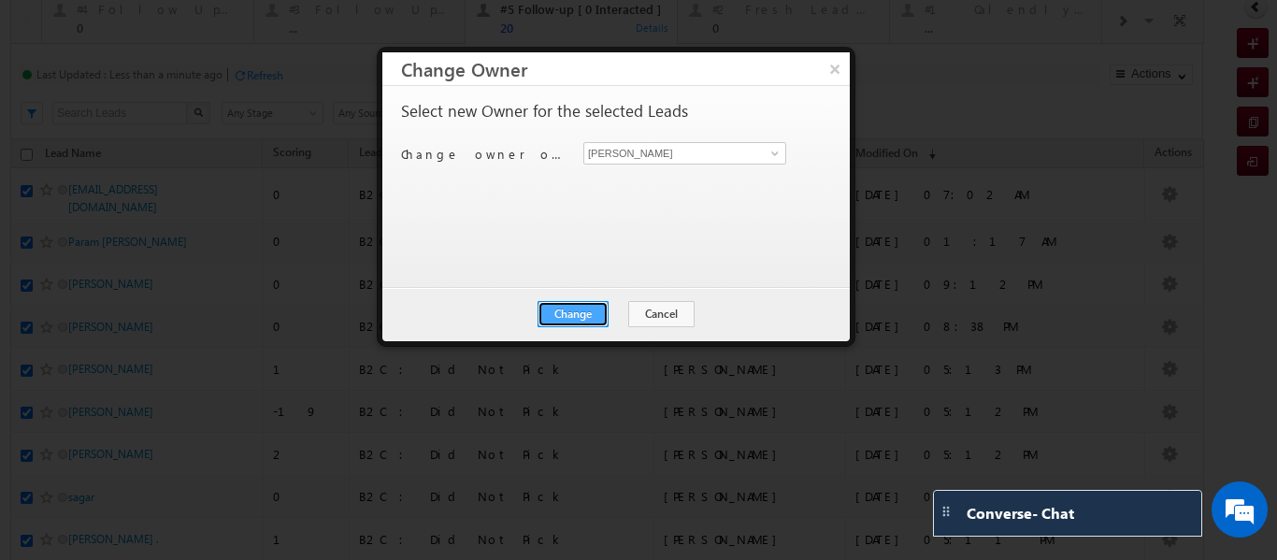
click at [575, 307] on button "Change" at bounding box center [573, 314] width 71 height 26
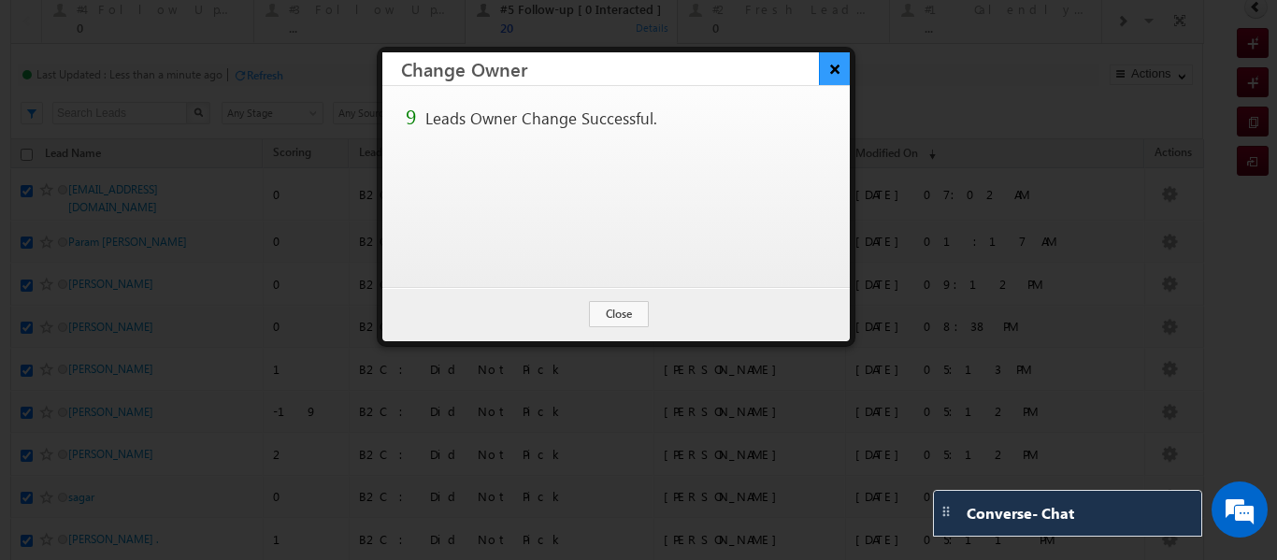
click at [830, 76] on button "×" at bounding box center [834, 68] width 31 height 33
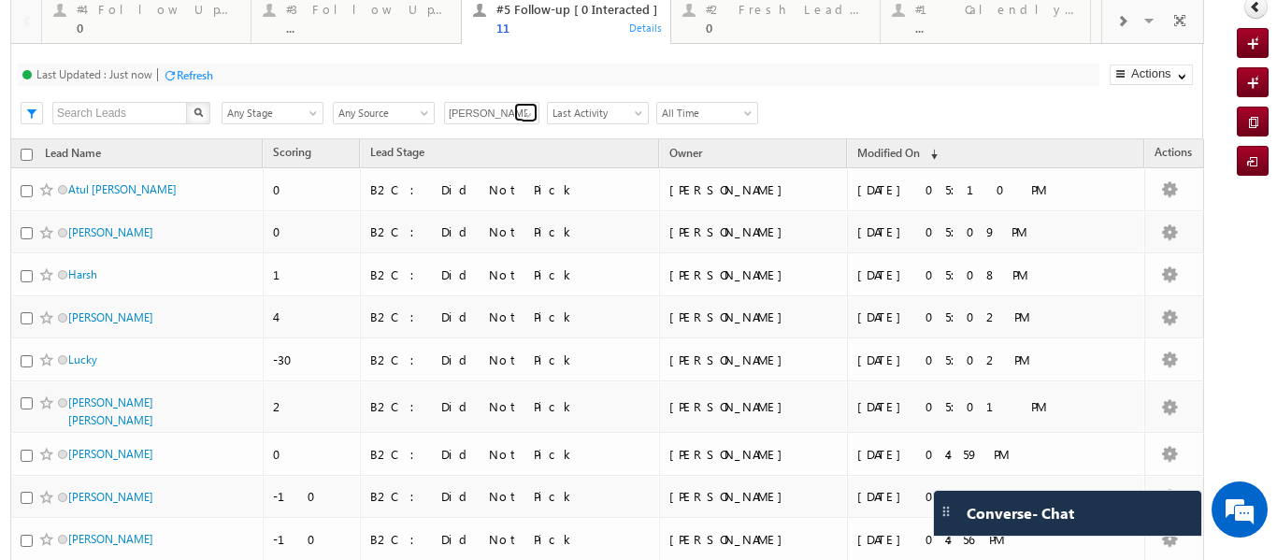
click at [524, 112] on span at bounding box center [528, 115] width 15 height 15
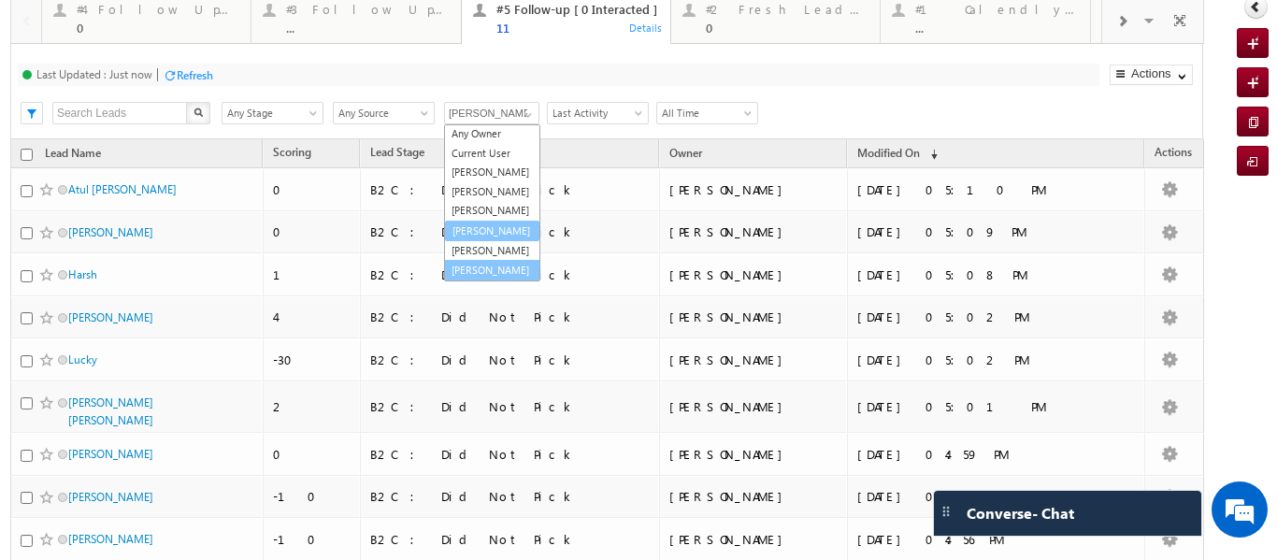
scroll to position [51, 0]
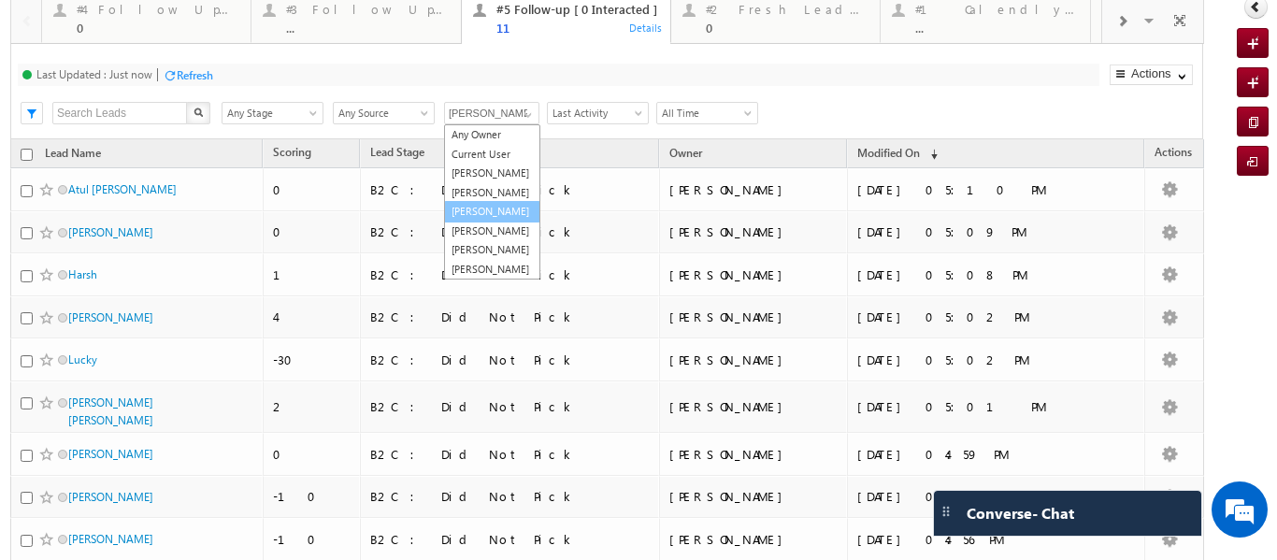
click at [473, 201] on link "[PERSON_NAME]" at bounding box center [492, 212] width 96 height 22
type input "[PERSON_NAME]"
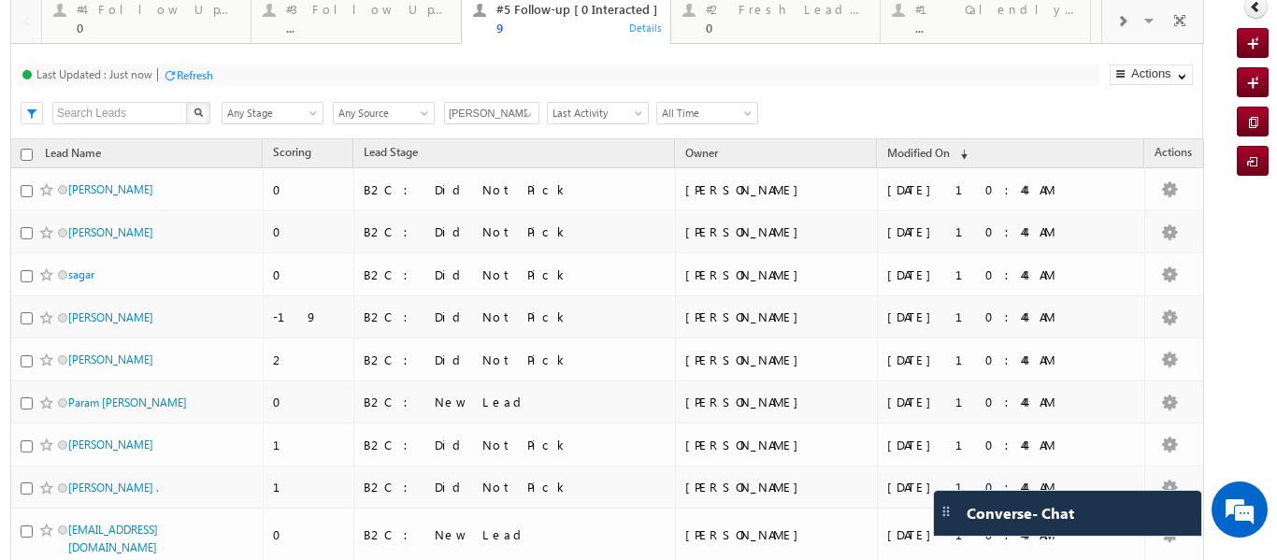
click at [25, 153] on input "checkbox" at bounding box center [27, 155] width 12 height 12
checkbox input "true"
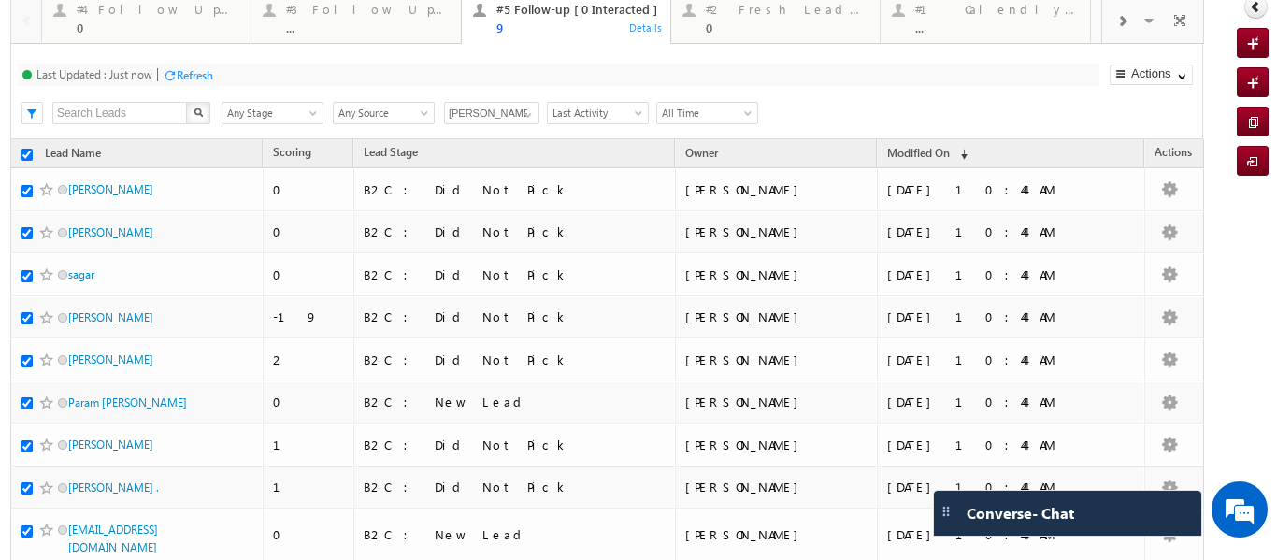
checkbox input "true"
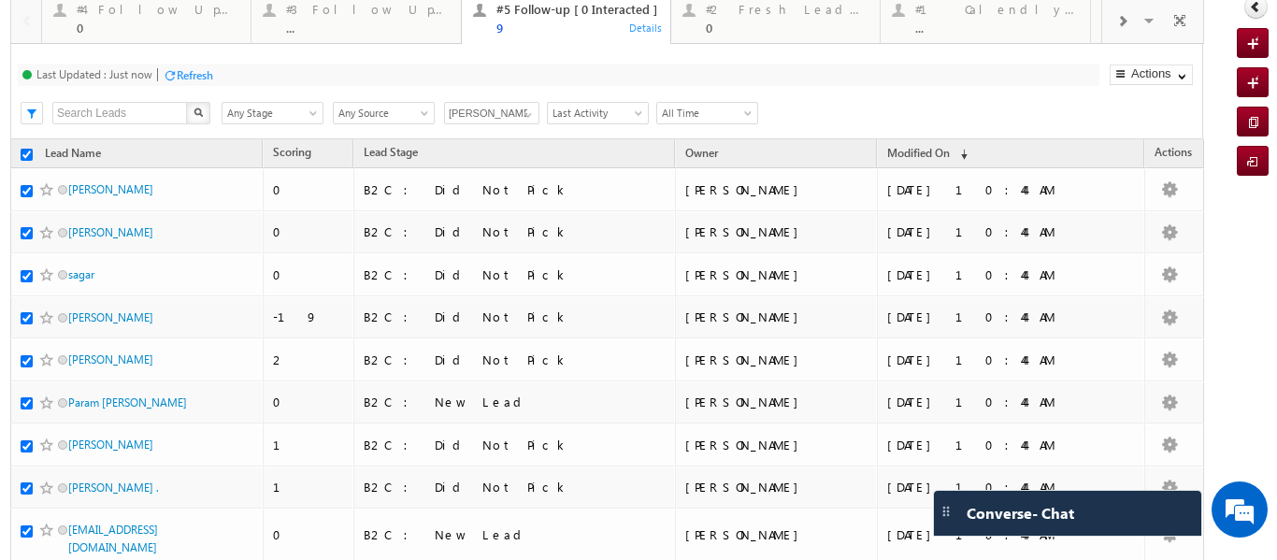
checkbox input "true"
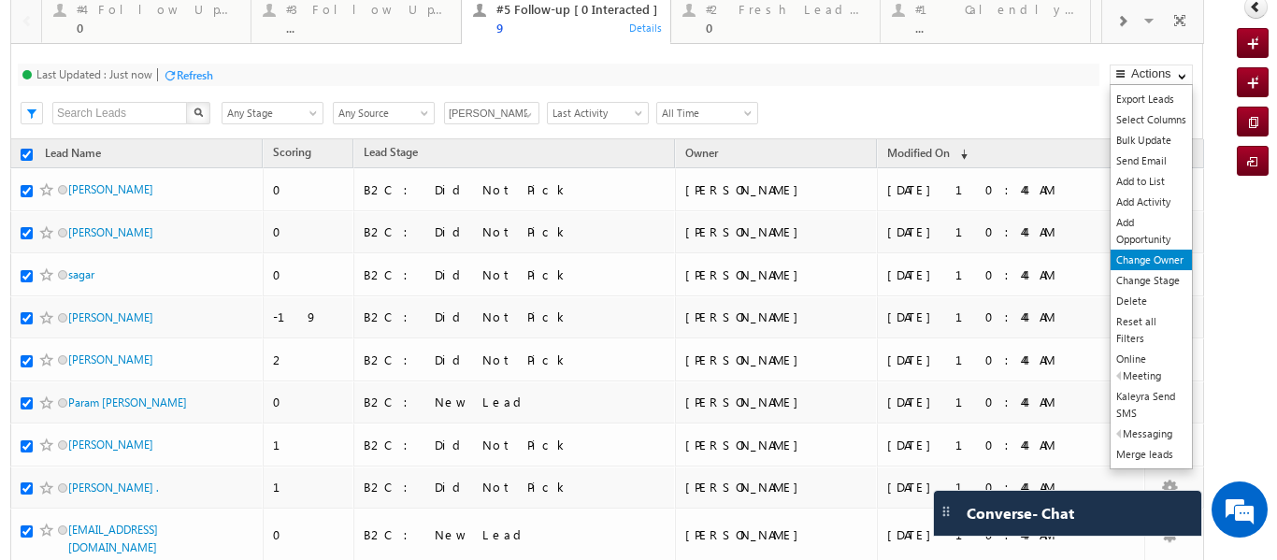
click at [1128, 256] on link "Change Owner" at bounding box center [1151, 260] width 81 height 21
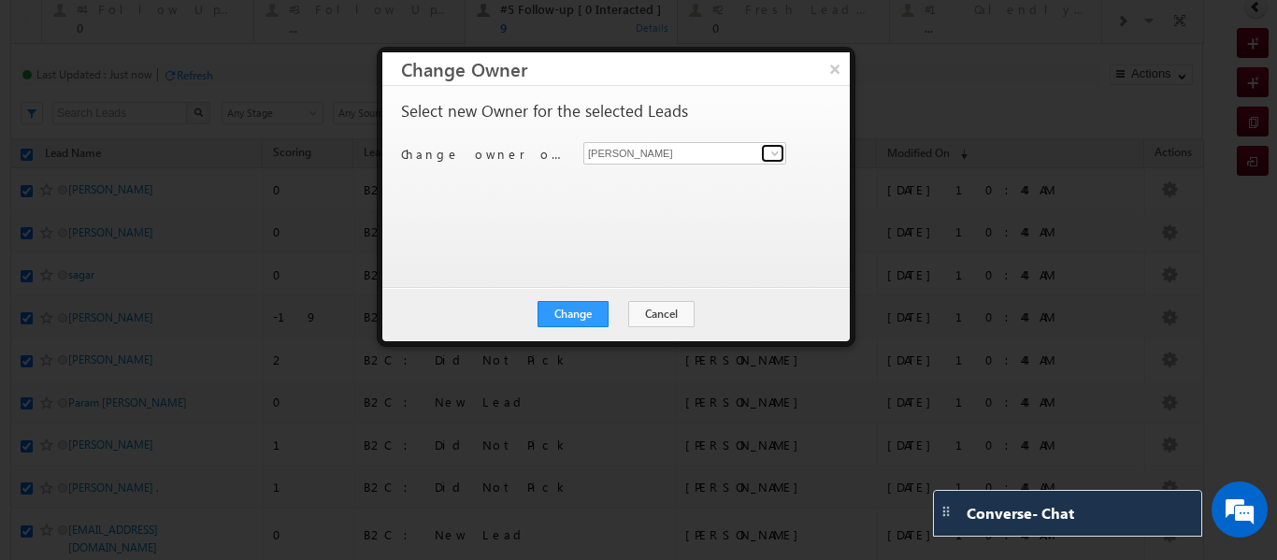
click at [769, 158] on span at bounding box center [775, 153] width 15 height 15
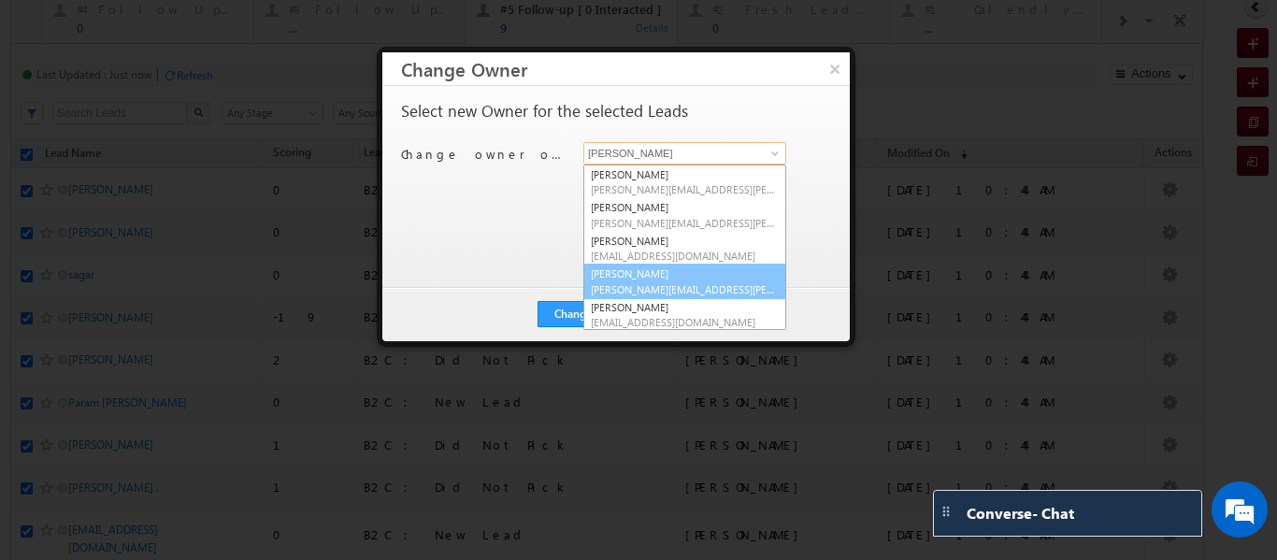
click at [658, 280] on link "[PERSON_NAME] [PERSON_NAME][EMAIL_ADDRESS][PERSON_NAME][DOMAIN_NAME]" at bounding box center [684, 282] width 203 height 36
type input "[PERSON_NAME]"
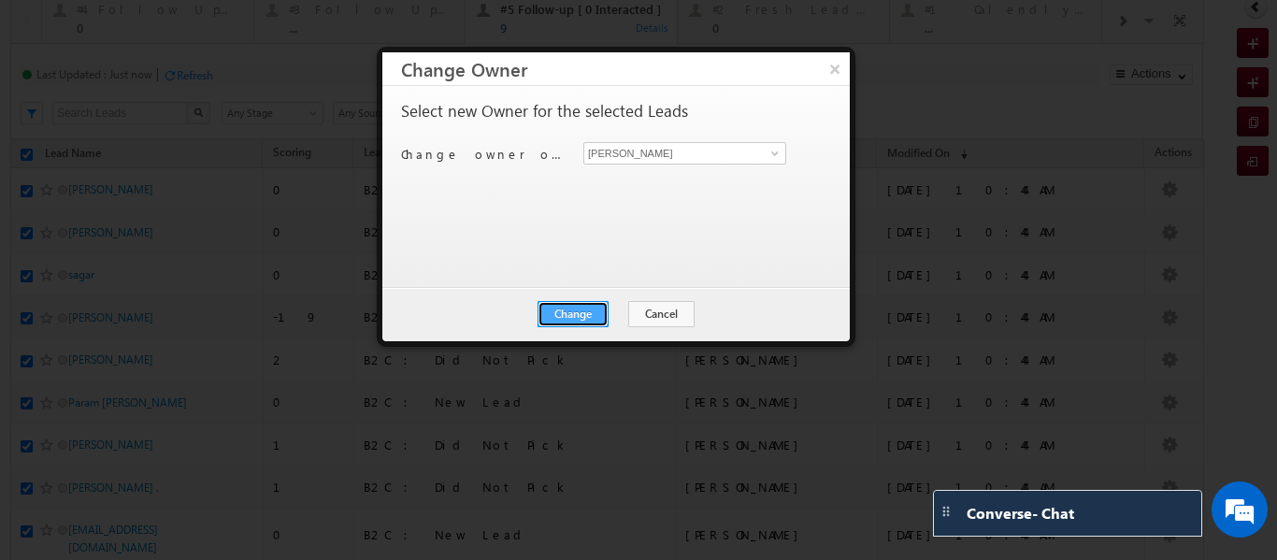
click at [565, 311] on button "Change" at bounding box center [573, 314] width 71 height 26
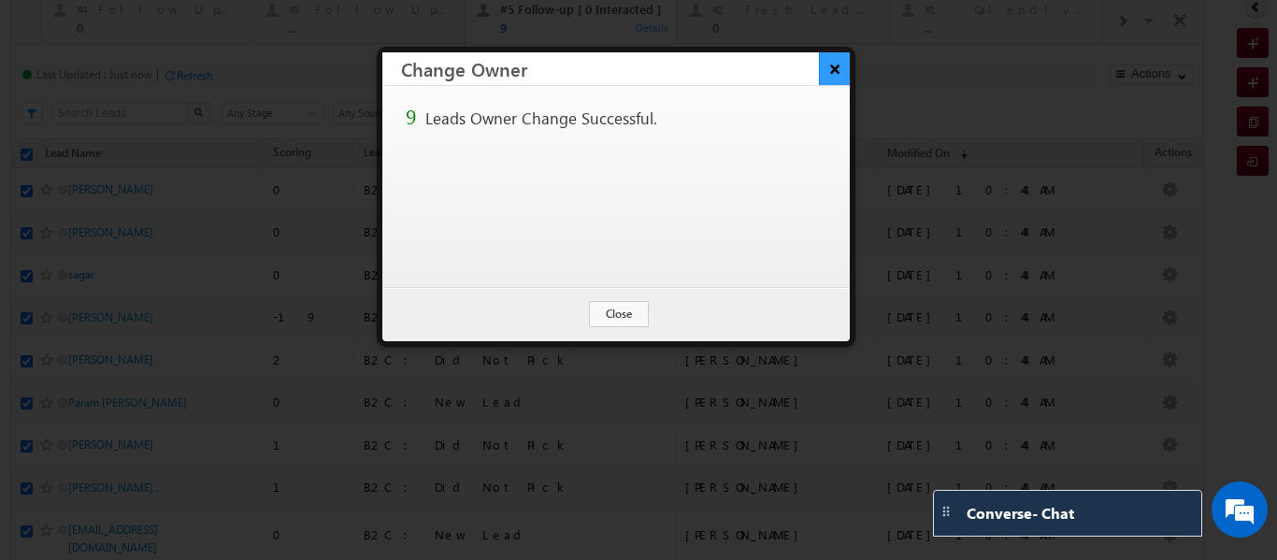
click at [830, 70] on button "×" at bounding box center [834, 68] width 31 height 33
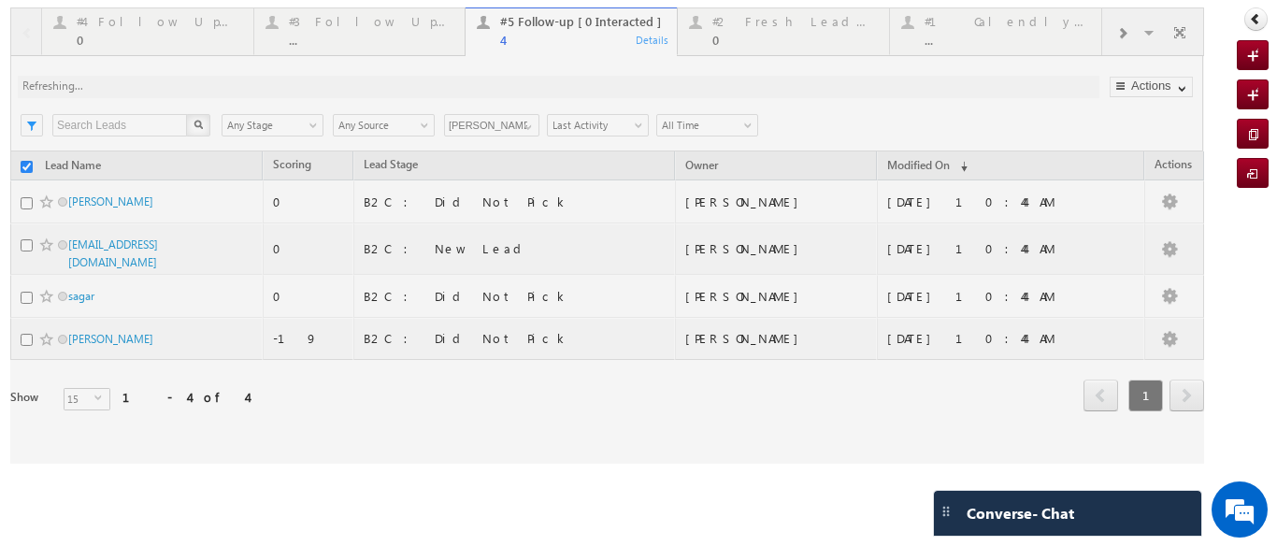
checkbox input "false"
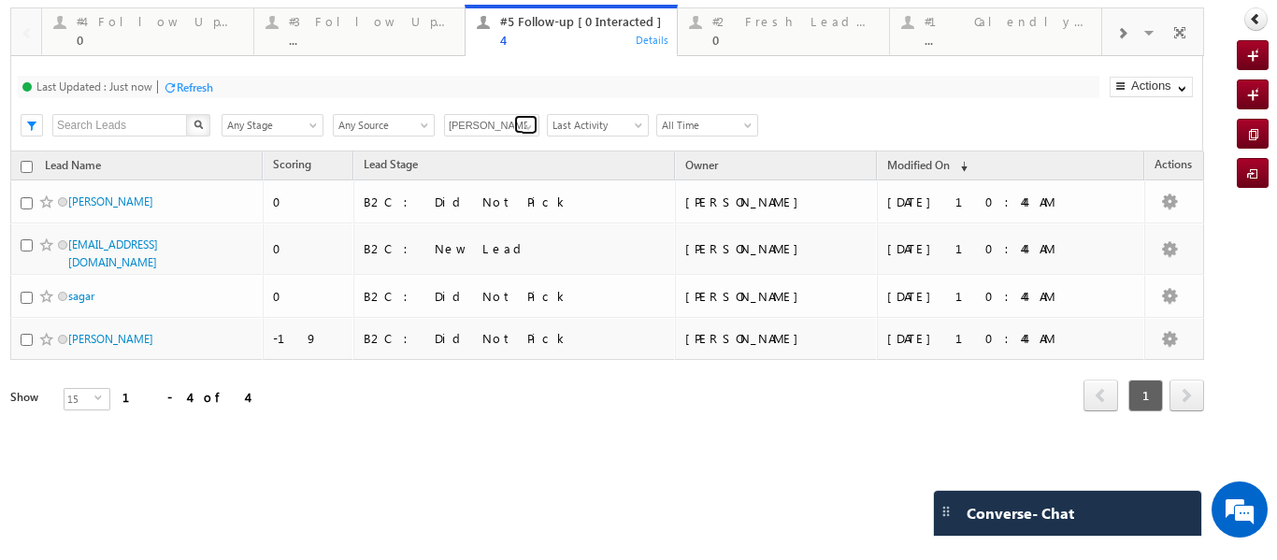
click at [525, 130] on span at bounding box center [528, 127] width 15 height 15
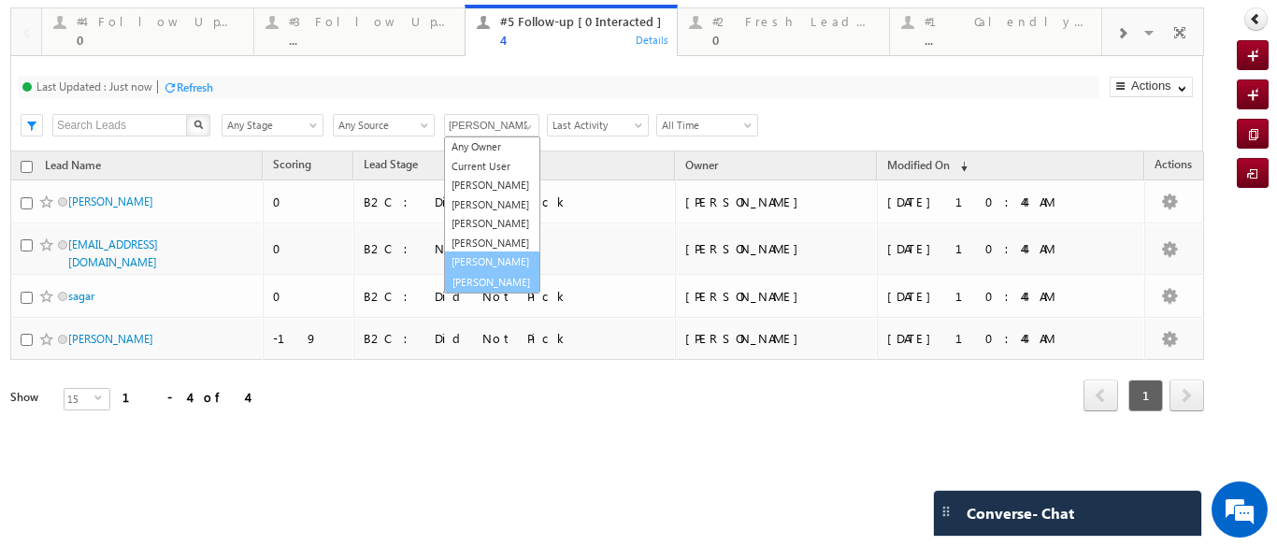
scroll to position [52, 0]
click at [485, 283] on link "[PERSON_NAME]" at bounding box center [492, 281] width 96 height 22
type input "[PERSON_NAME]"
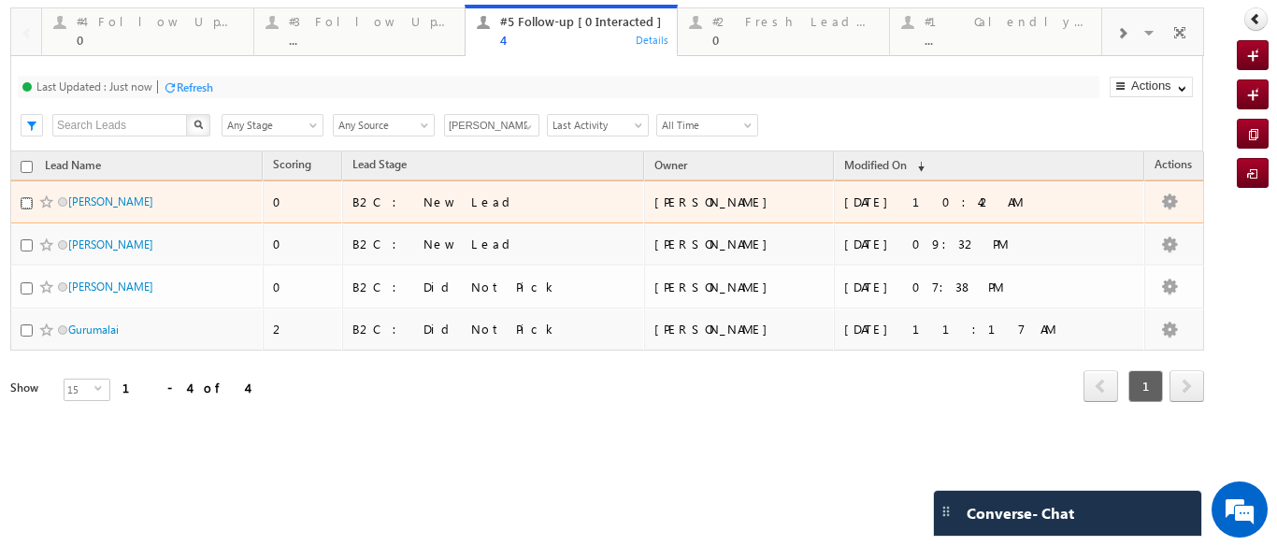
click at [30, 199] on input "checkbox" at bounding box center [27, 203] width 12 height 12
checkbox input "true"
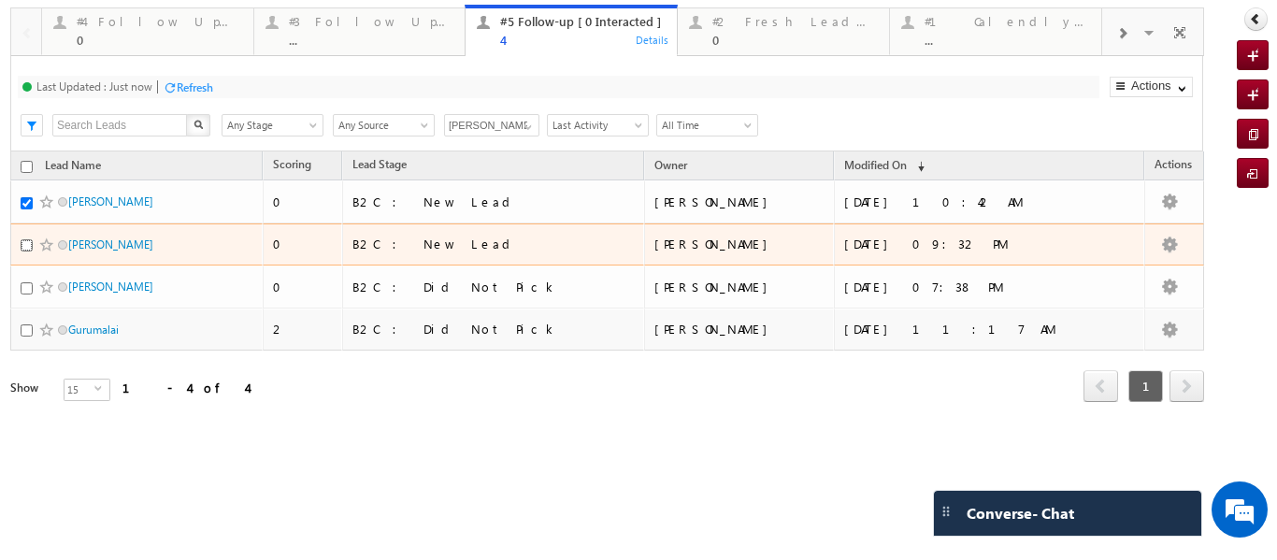
click at [30, 242] on input "checkbox" at bounding box center [27, 245] width 12 height 12
checkbox input "false"
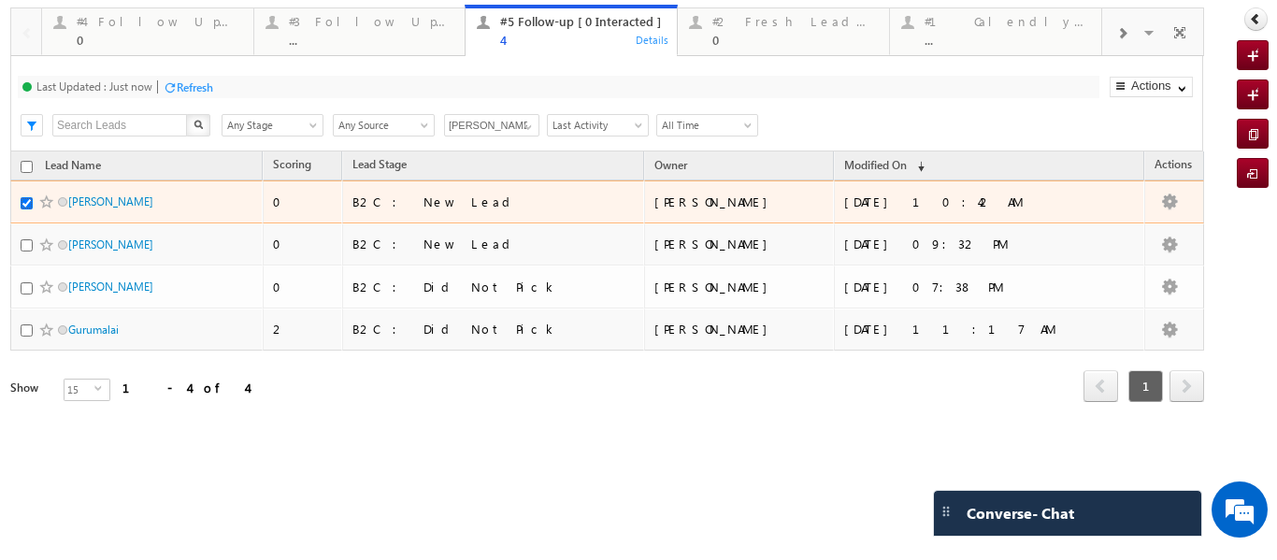
click at [23, 201] on input "checkbox" at bounding box center [27, 203] width 12 height 12
checkbox input "false"
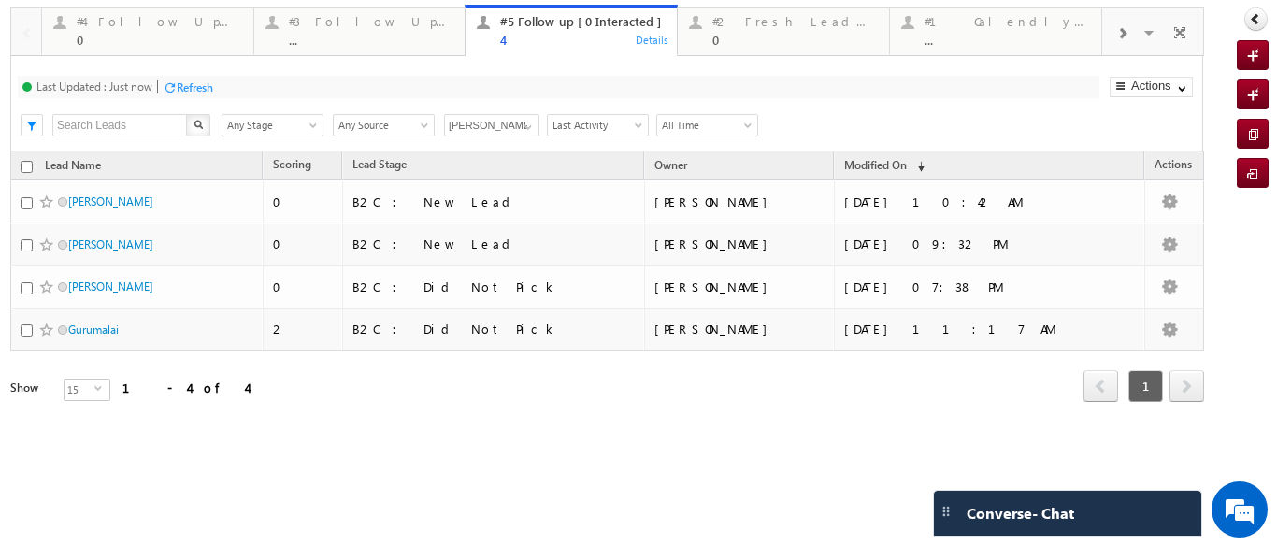
click at [350, 404] on div "Refresh first prev 1 next last 1 - 4 of 4" at bounding box center [607, 378] width 1194 height 54
click at [522, 127] on span at bounding box center [528, 127] width 15 height 15
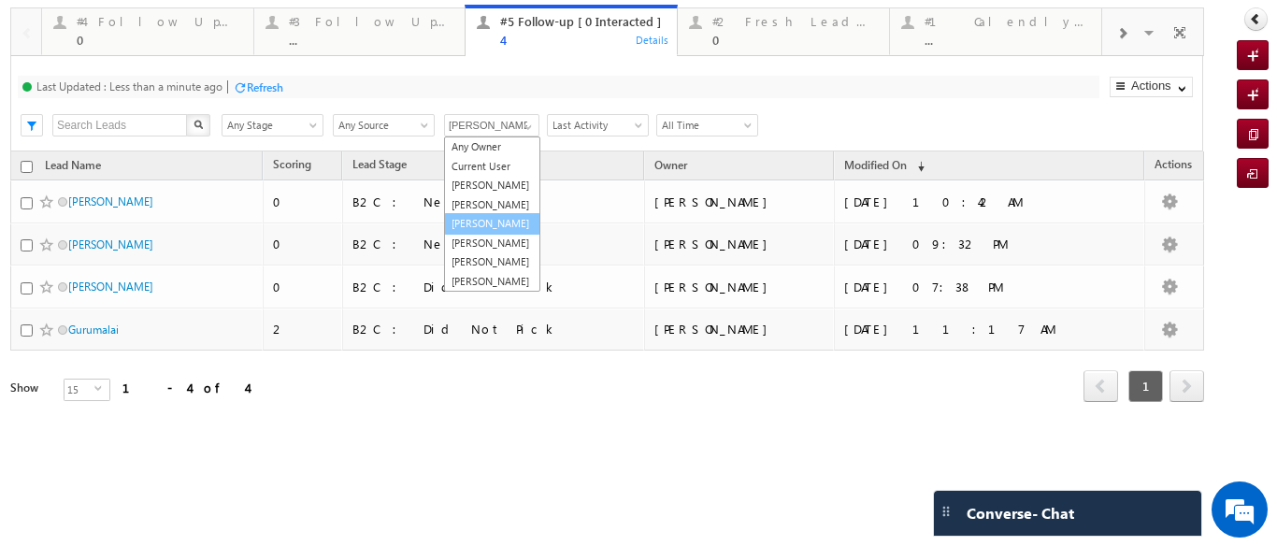
scroll to position [0, 0]
click at [472, 193] on link "[PERSON_NAME]" at bounding box center [492, 186] width 96 height 22
type input "[PERSON_NAME]"
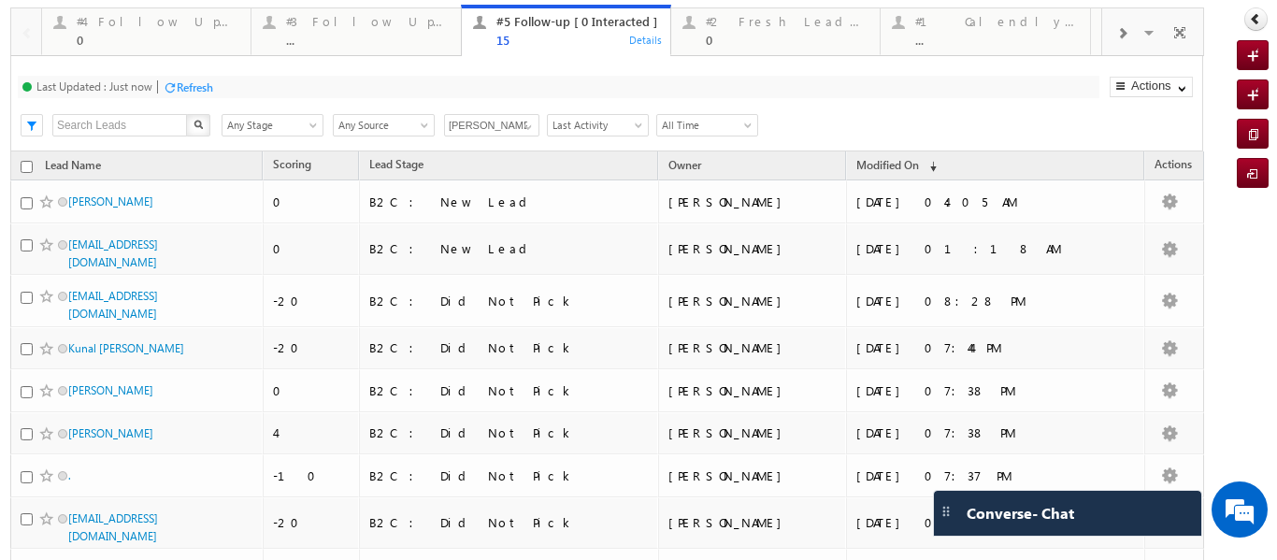
scroll to position [399, 0]
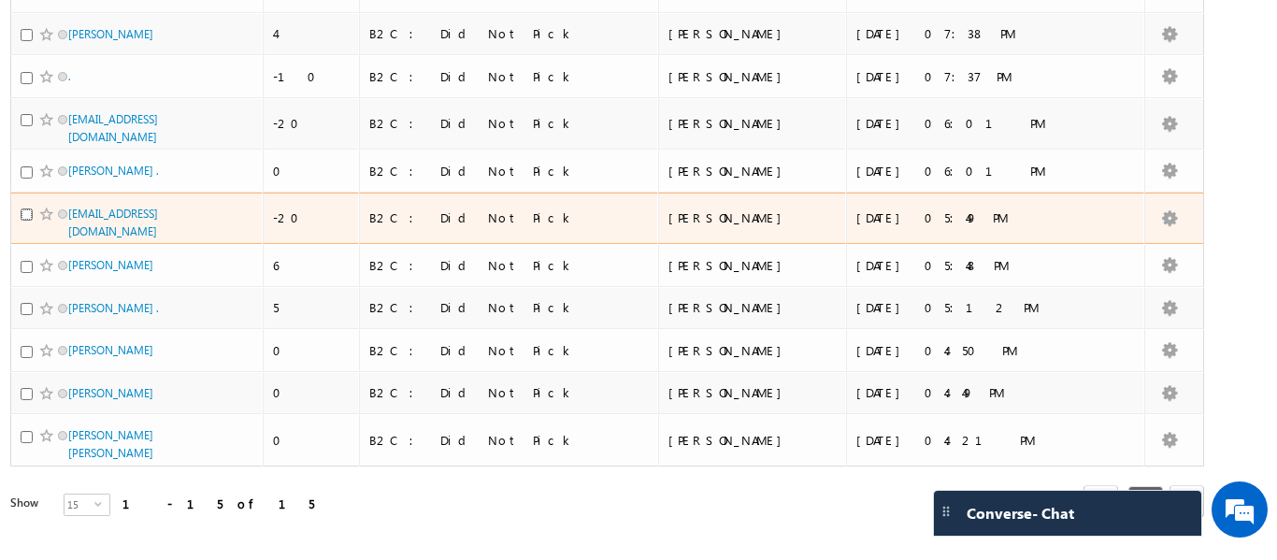
click at [23, 210] on input "checkbox" at bounding box center [27, 214] width 12 height 12
checkbox input "true"
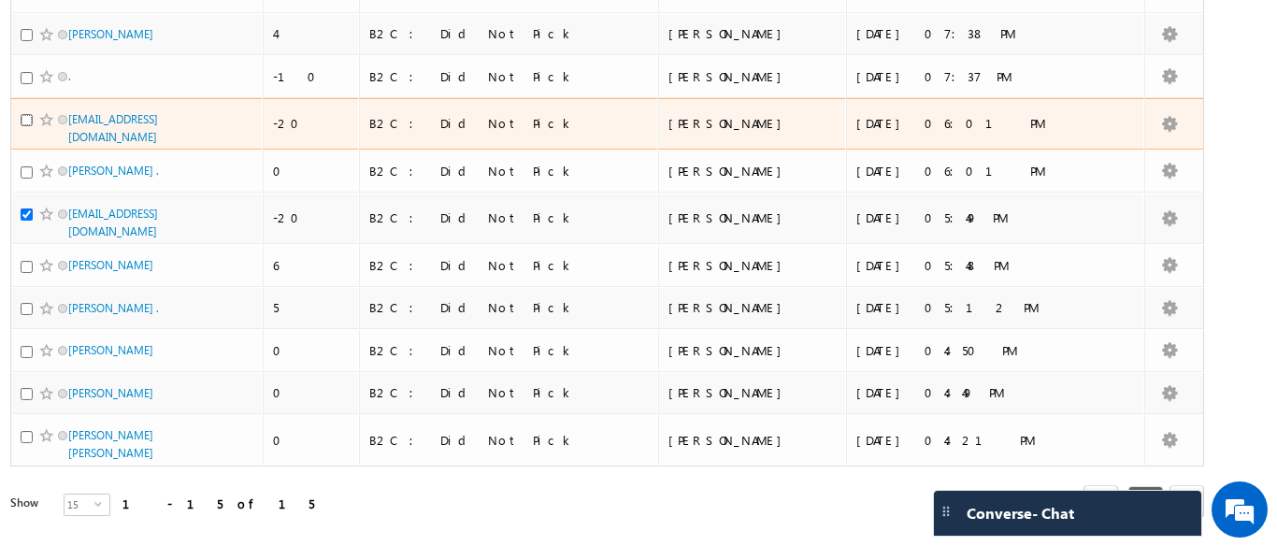
click at [26, 118] on input "checkbox" at bounding box center [27, 120] width 12 height 12
checkbox input "true"
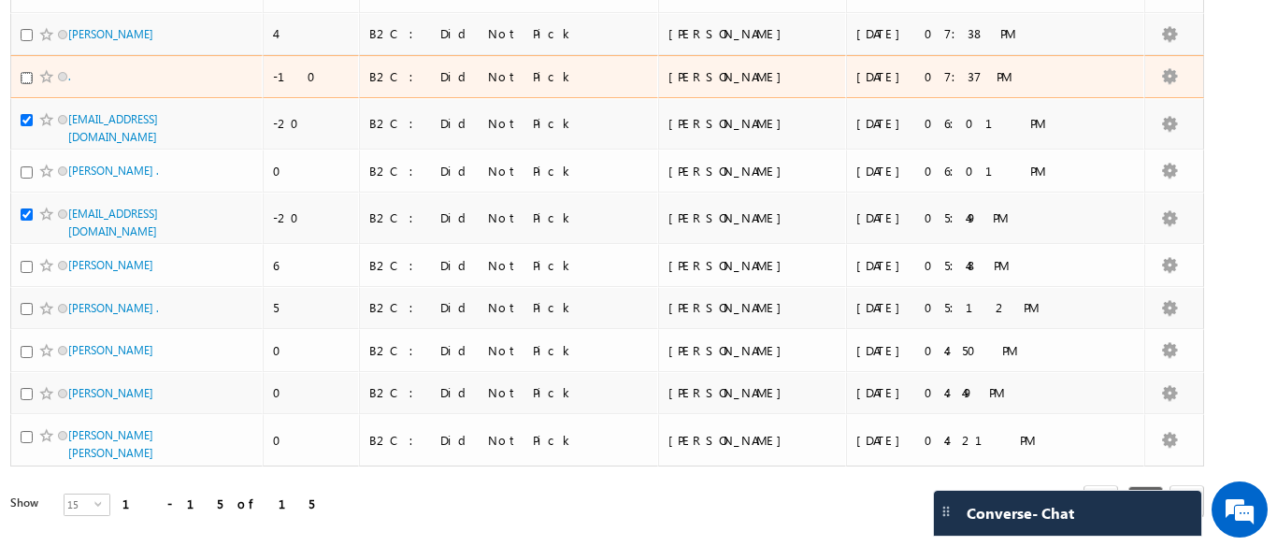
click at [25, 73] on input "checkbox" at bounding box center [27, 78] width 12 height 12
checkbox input "true"
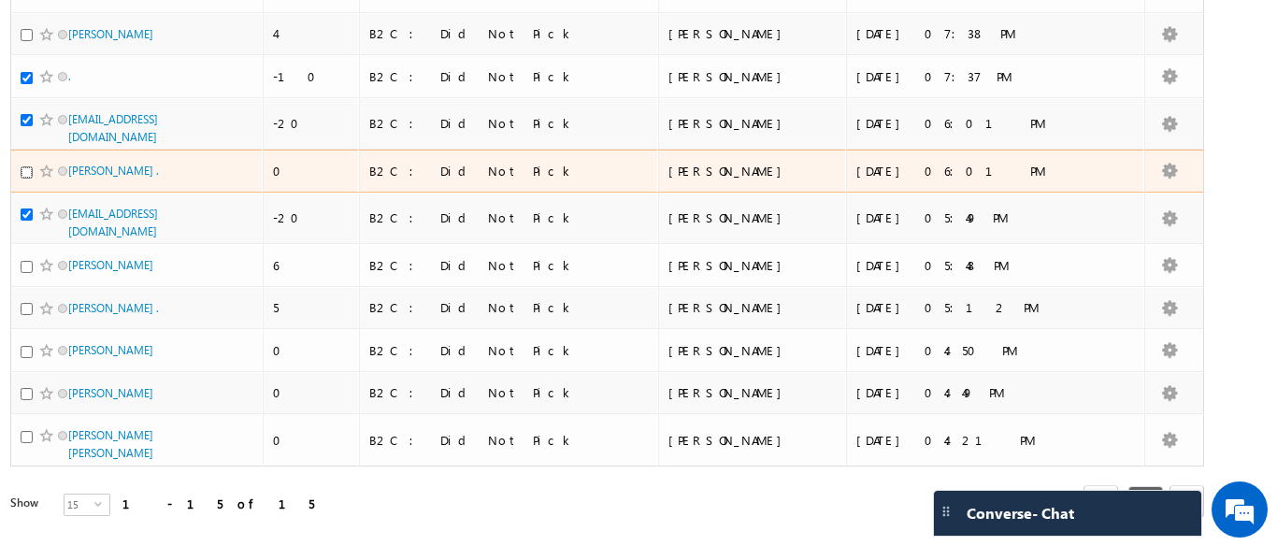
click at [28, 169] on input "checkbox" at bounding box center [27, 172] width 12 height 12
checkbox input "true"
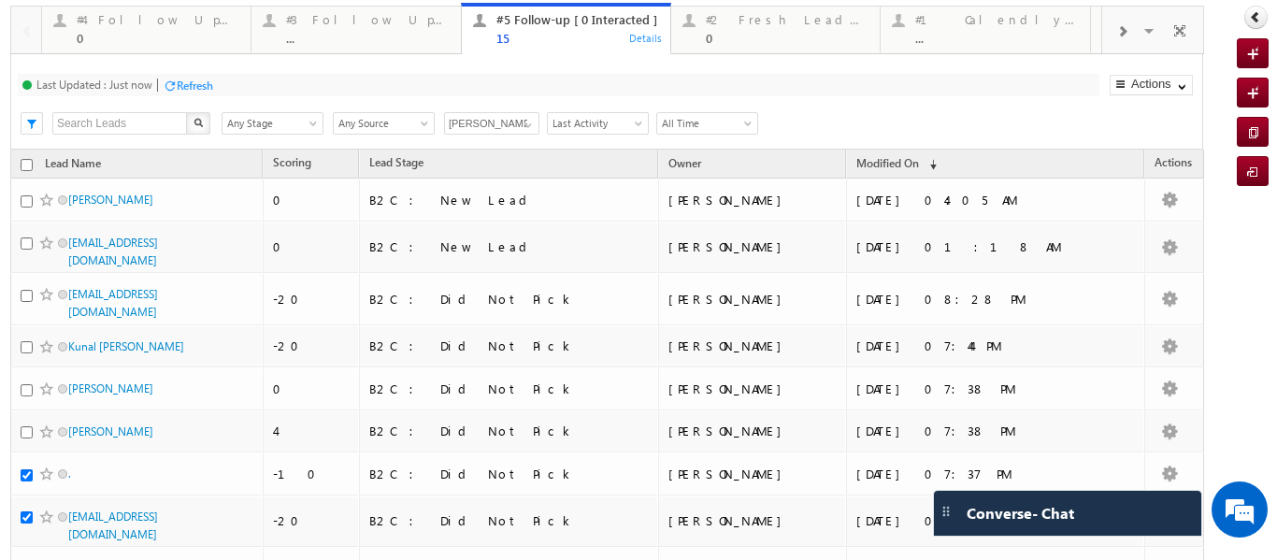
scroll to position [0, 0]
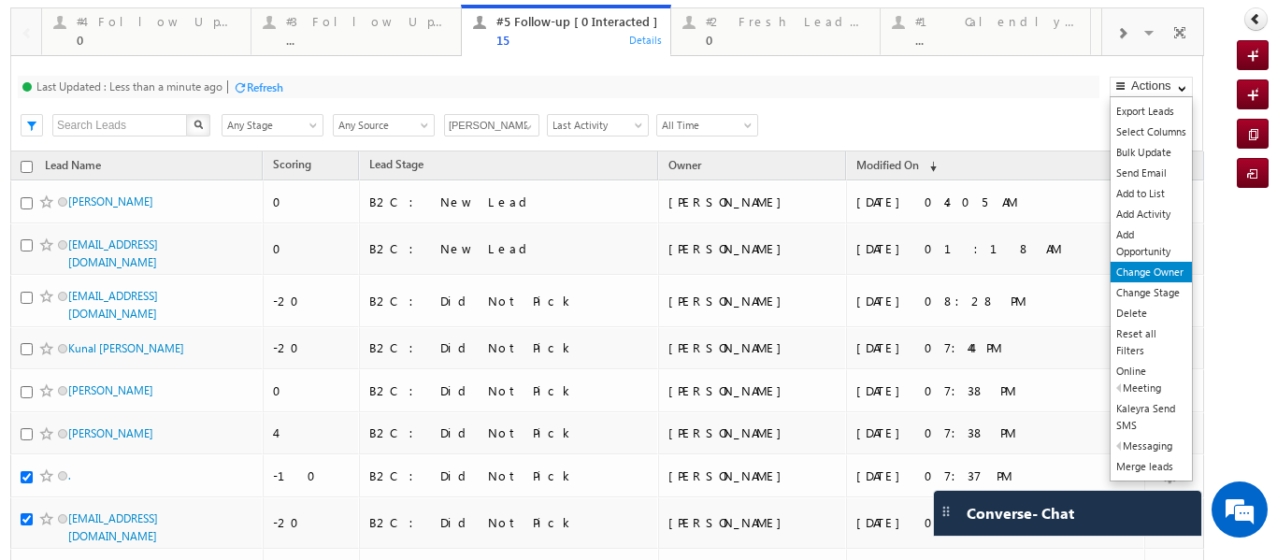
click at [1130, 267] on link "Change Owner" at bounding box center [1151, 272] width 81 height 21
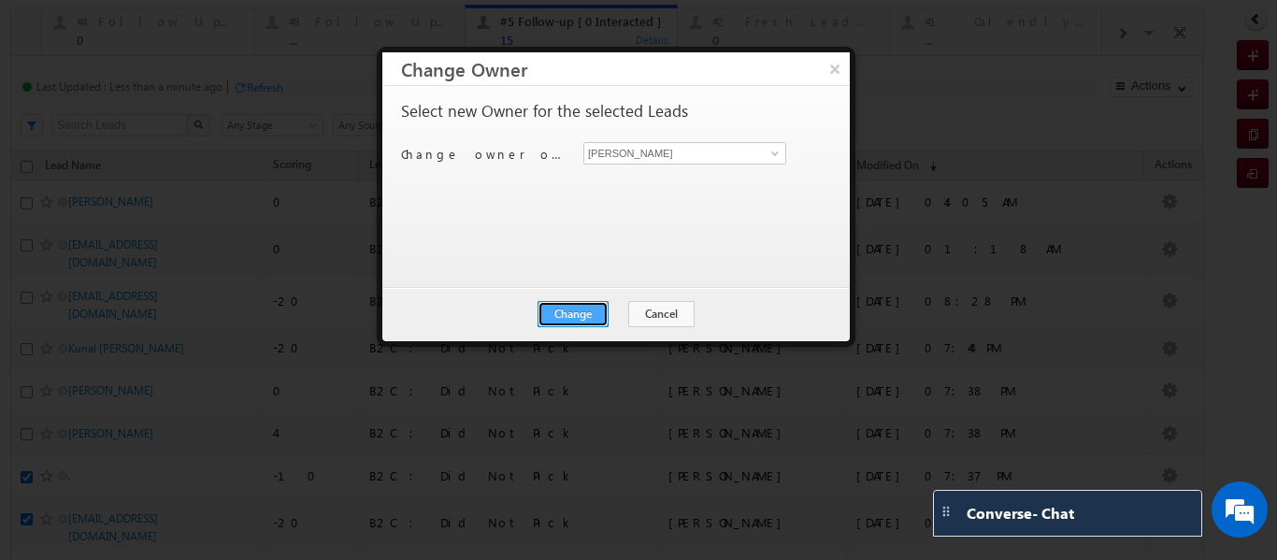
click at [581, 319] on button "Change" at bounding box center [573, 314] width 71 height 26
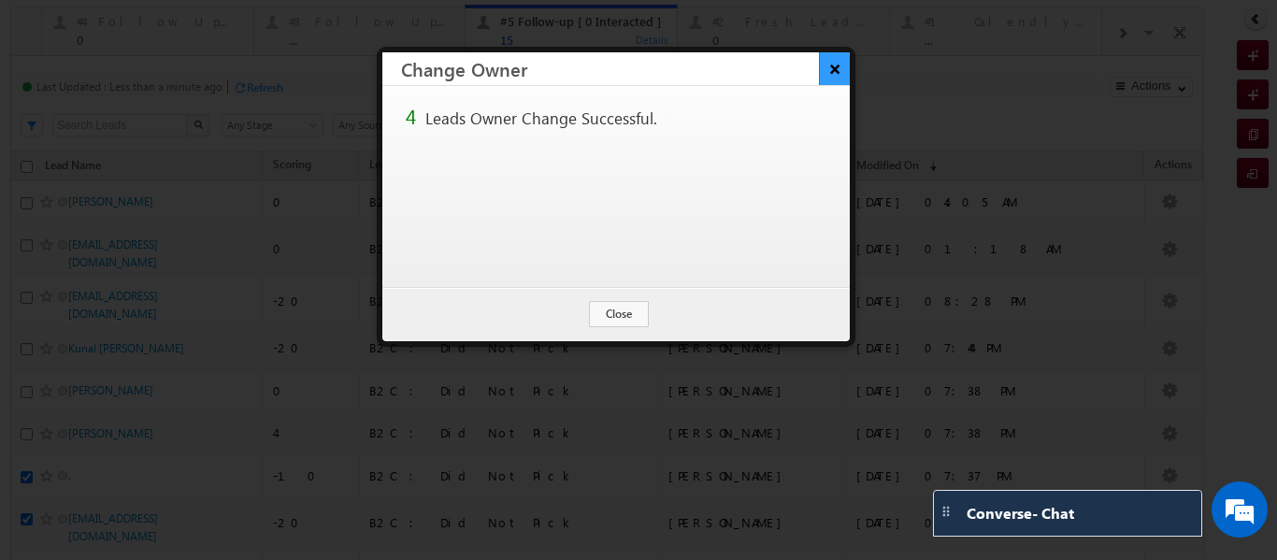
click at [832, 68] on button "×" at bounding box center [834, 68] width 31 height 33
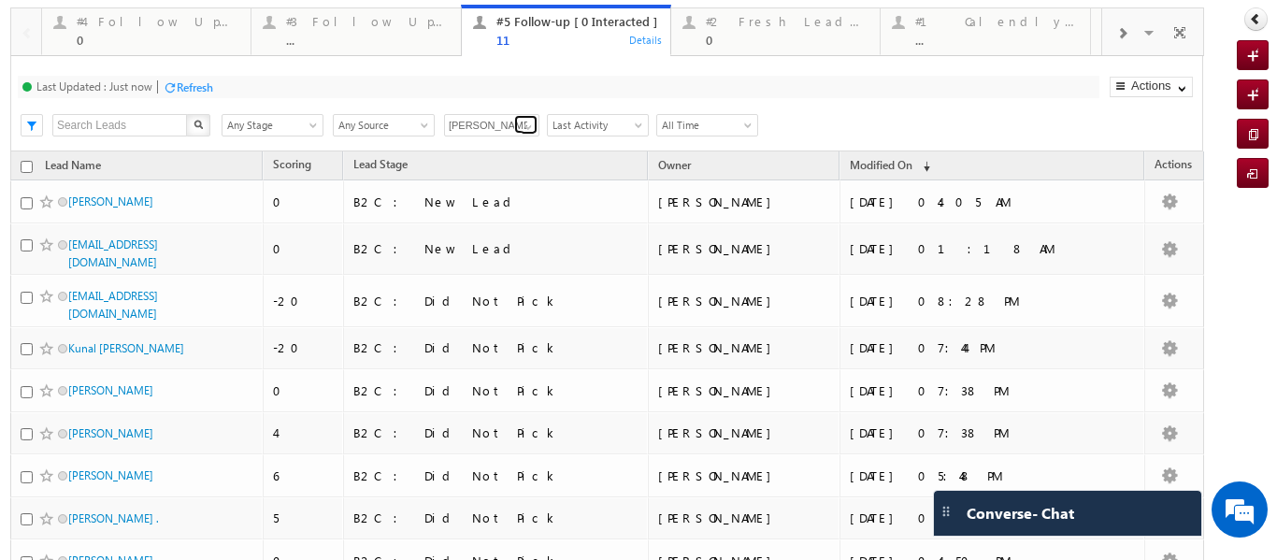
click at [526, 129] on span at bounding box center [528, 127] width 15 height 15
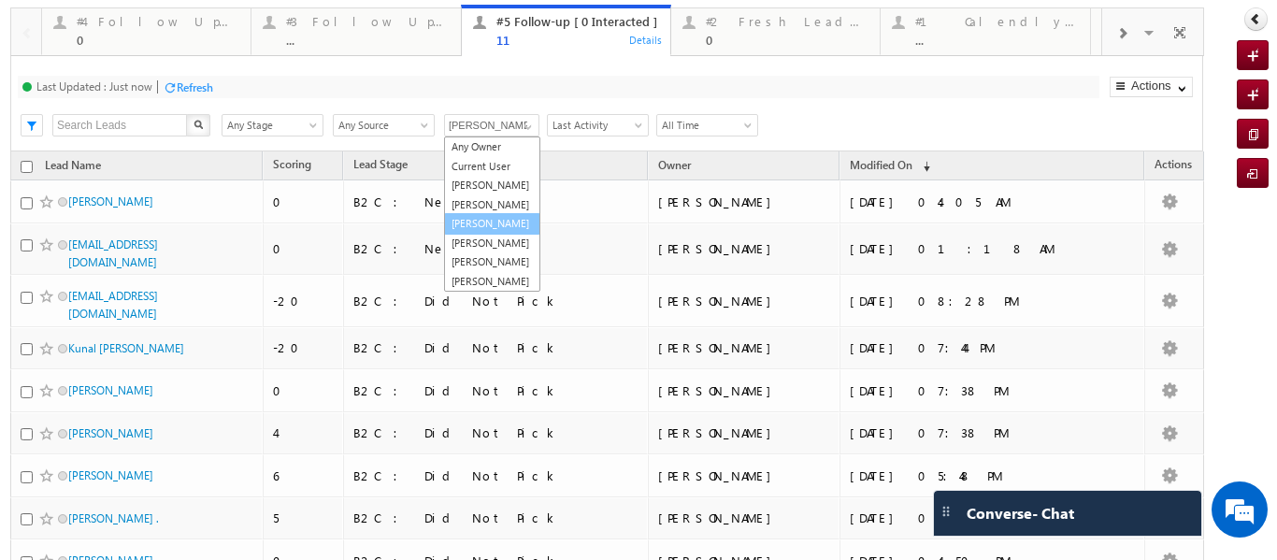
click at [476, 235] on link "[PERSON_NAME]" at bounding box center [492, 224] width 96 height 22
type input "[PERSON_NAME]"
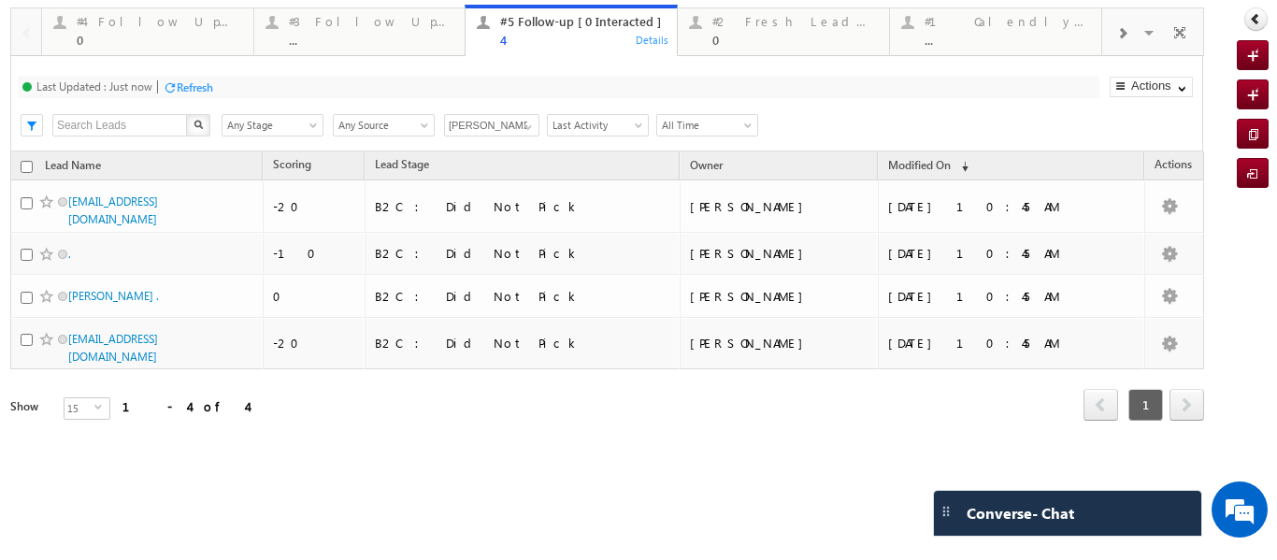
click at [25, 167] on input "checkbox" at bounding box center [27, 167] width 12 height 12
checkbox input "true"
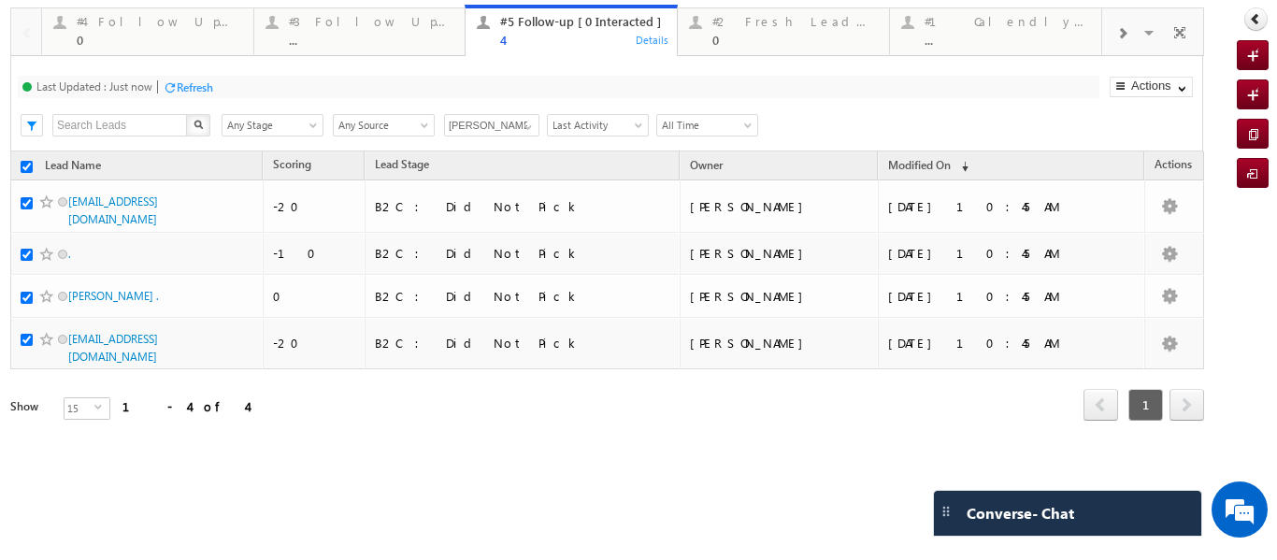
checkbox input "true"
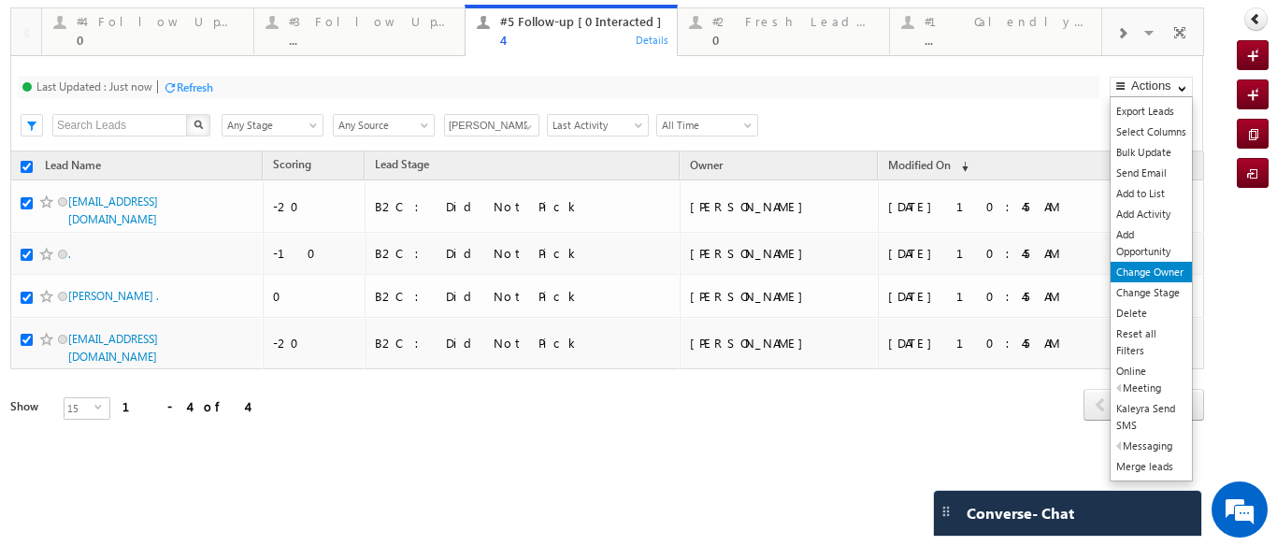
click at [1149, 270] on link "Change Owner" at bounding box center [1151, 272] width 81 height 21
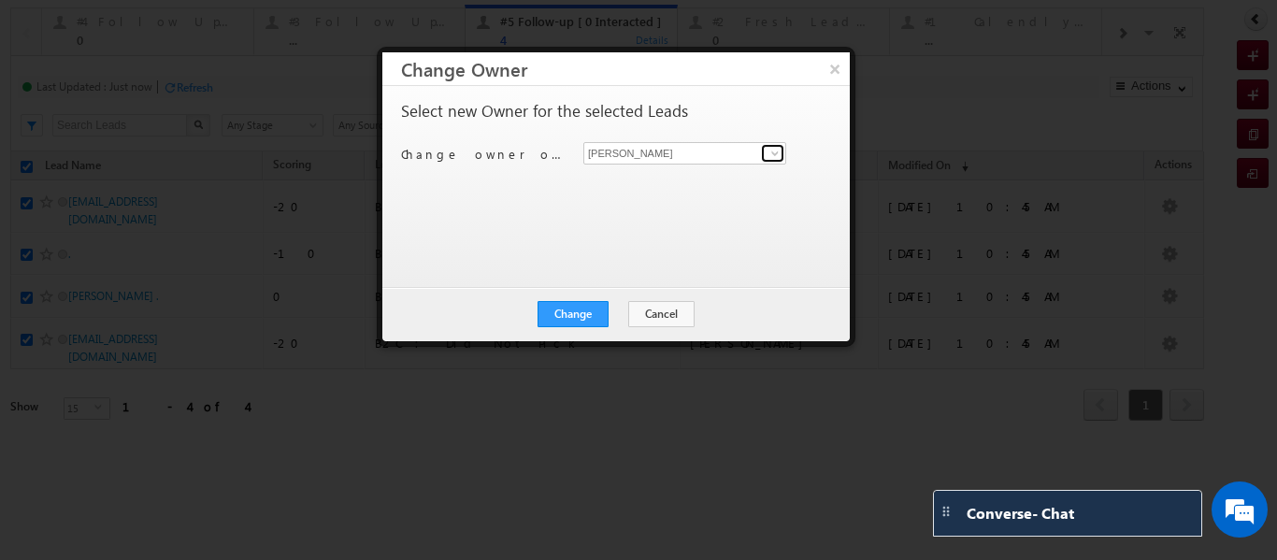
click at [767, 155] on link at bounding box center [772, 153] width 23 height 19
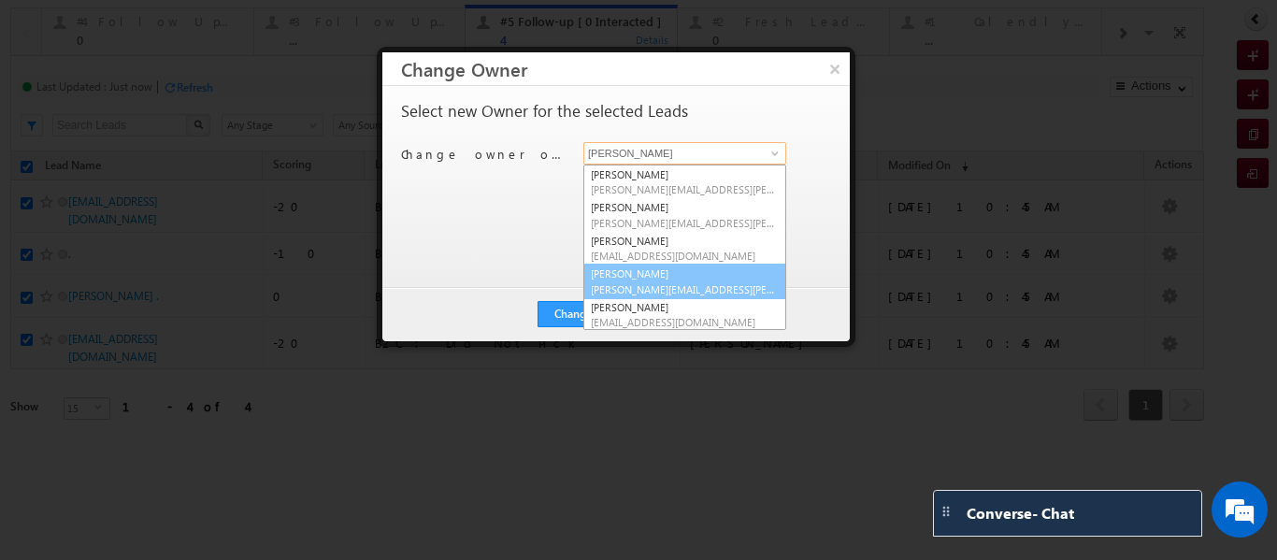
click at [683, 275] on link "[PERSON_NAME] [PERSON_NAME][EMAIL_ADDRESS][PERSON_NAME][DOMAIN_NAME]" at bounding box center [684, 282] width 203 height 36
type input "[PERSON_NAME]"
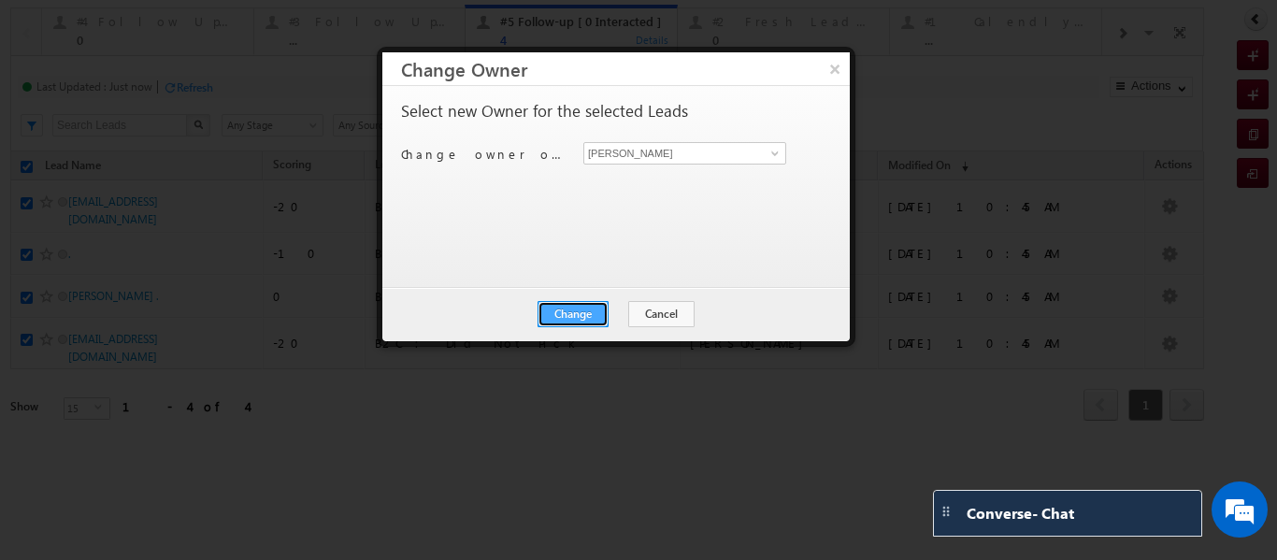
click at [575, 314] on button "Change" at bounding box center [573, 314] width 71 height 26
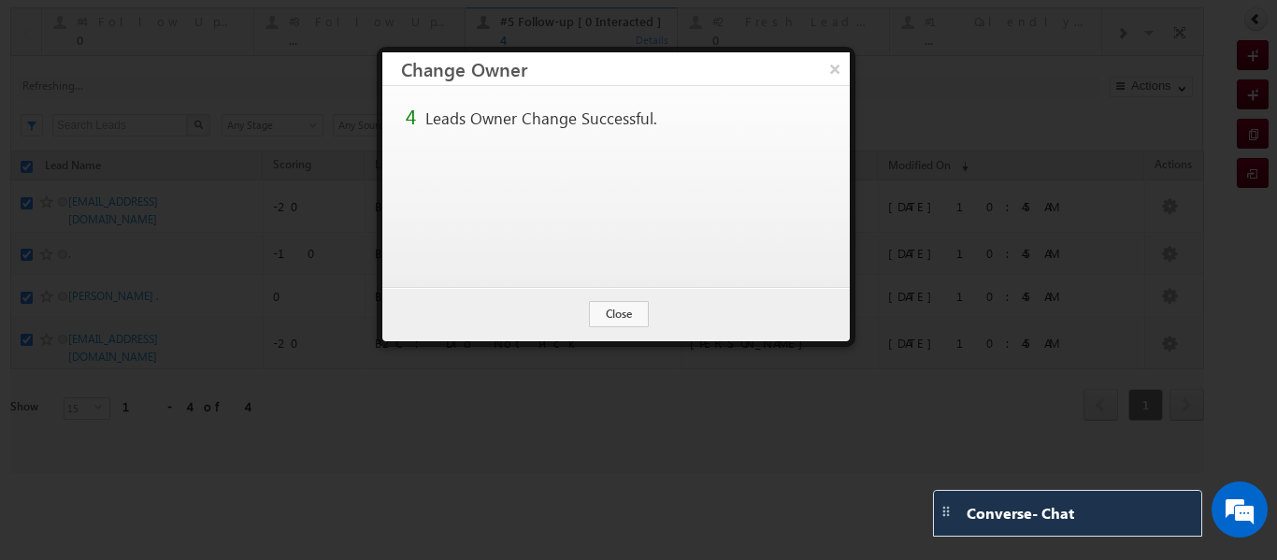
checkbox input "false"
